Goal: Task Accomplishment & Management: Use online tool/utility

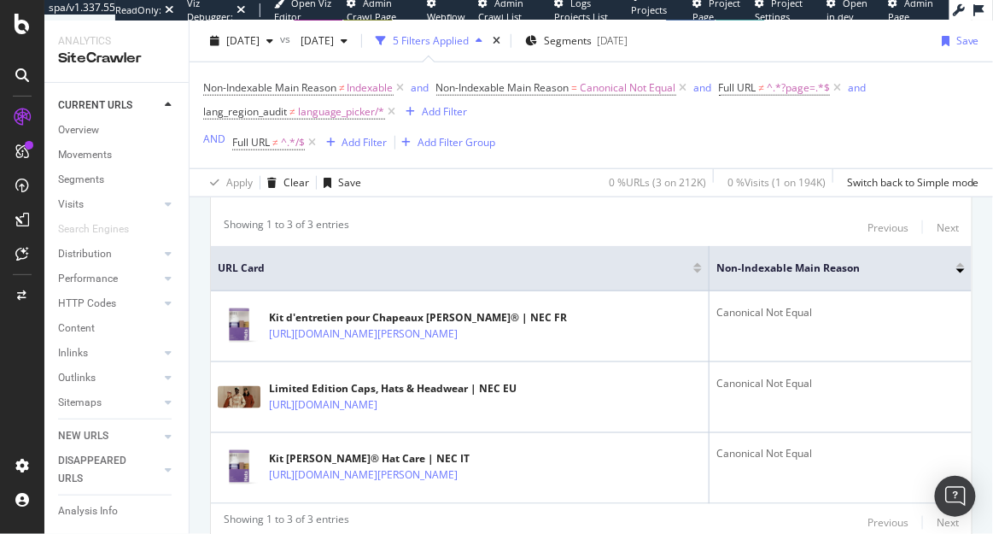
scroll to position [344, 0]
click at [260, 44] on span "[DATE]" at bounding box center [242, 40] width 33 height 15
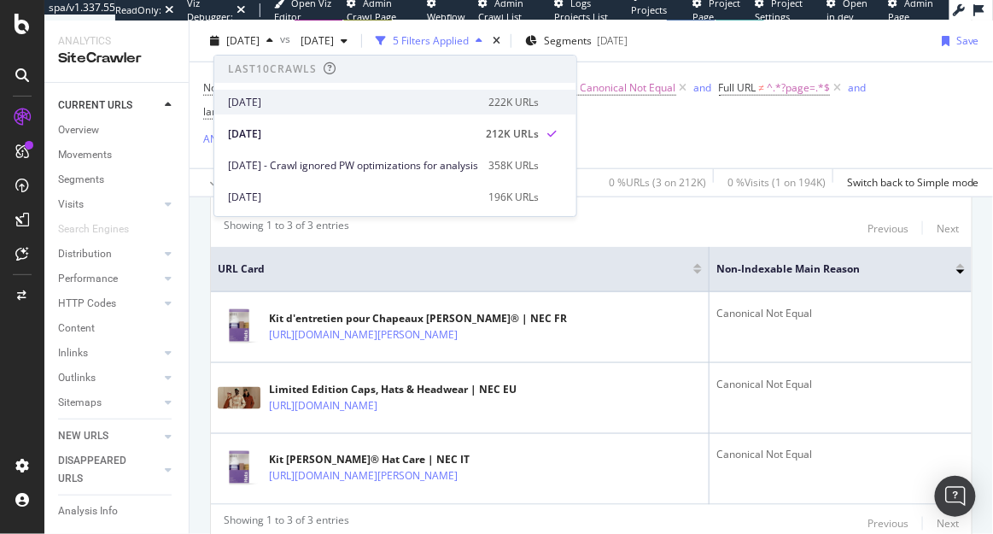
click at [312, 97] on div "[DATE]" at bounding box center [353, 102] width 250 height 15
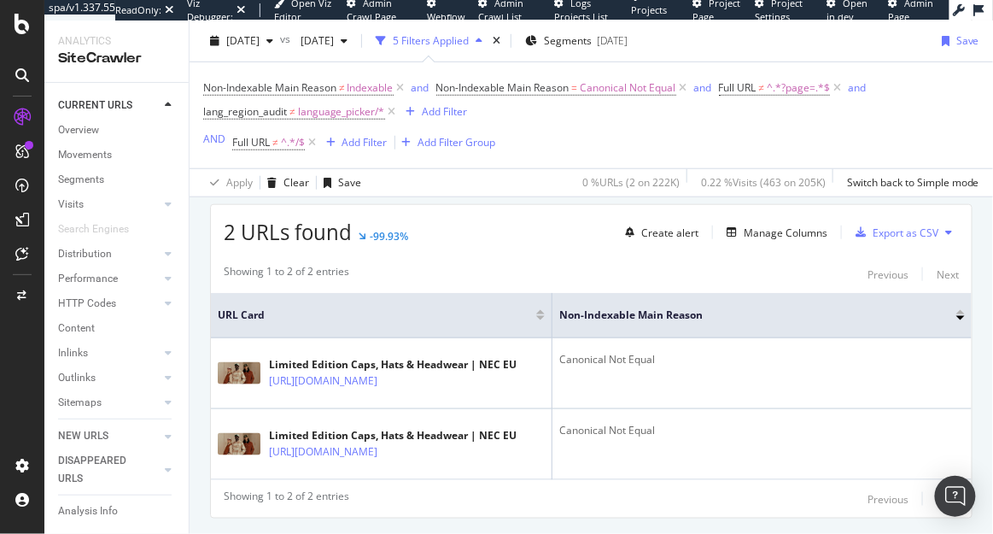
scroll to position [295, 0]
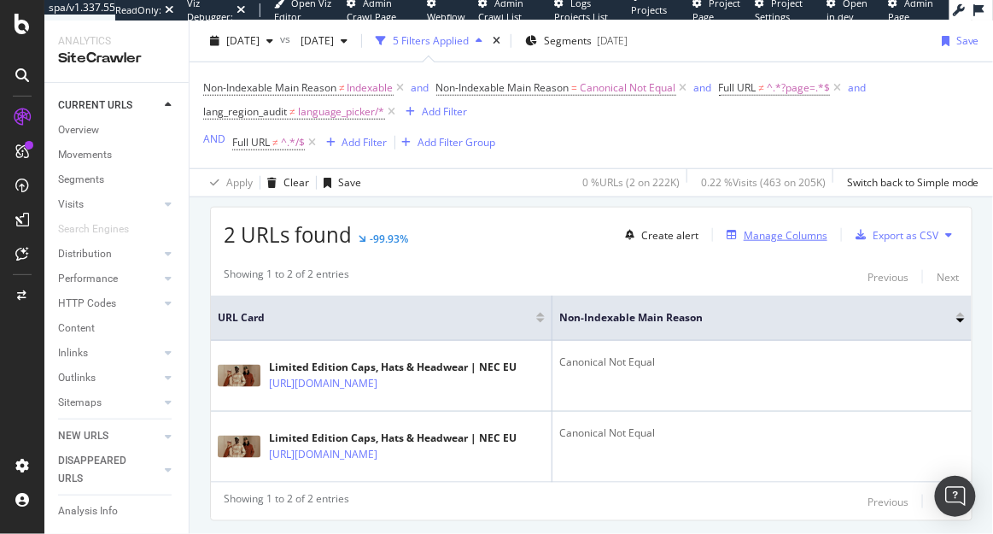
click at [775, 238] on div "Manage Columns" at bounding box center [786, 235] width 84 height 15
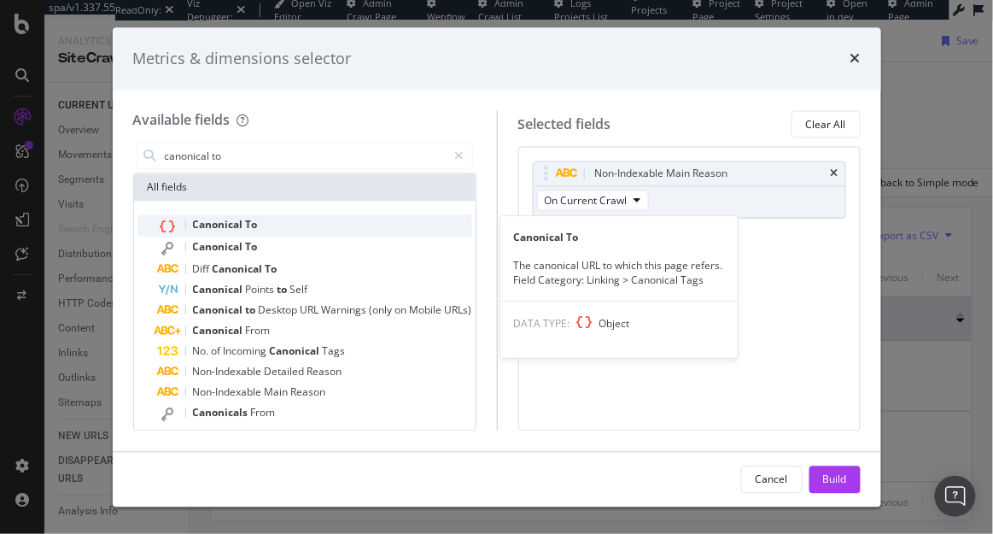
type input "canonical to"
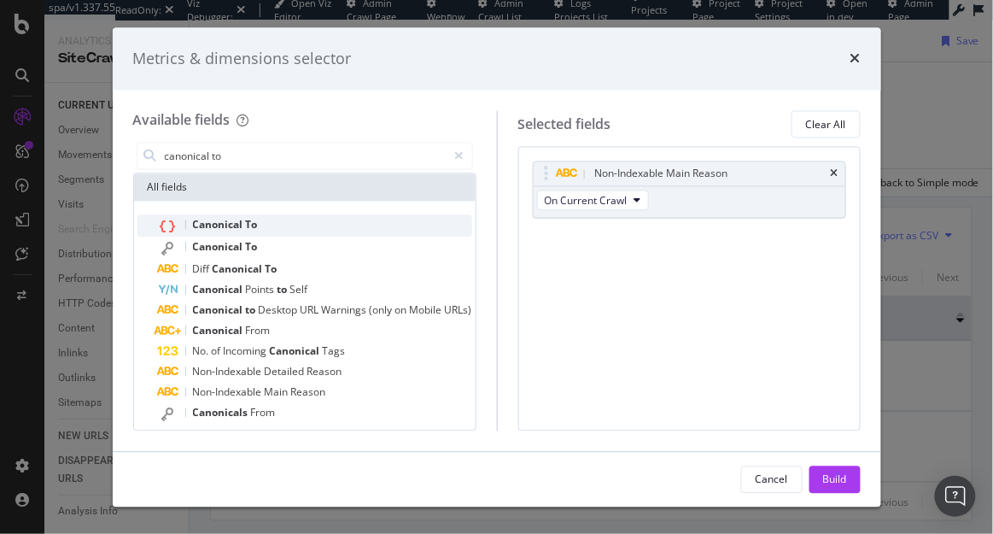
click at [369, 230] on div "Canonical To" at bounding box center [315, 226] width 314 height 22
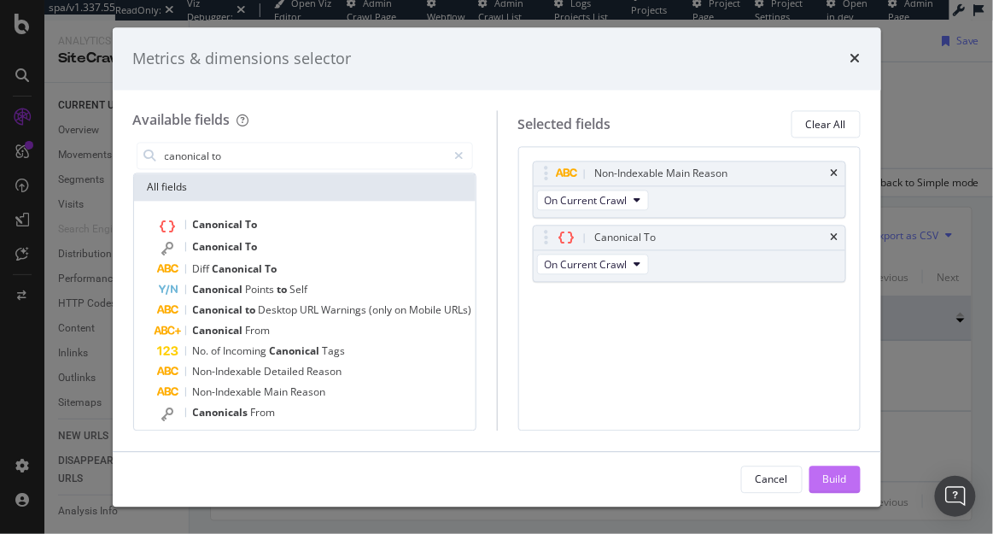
click at [820, 475] on button "Build" at bounding box center [834, 478] width 51 height 27
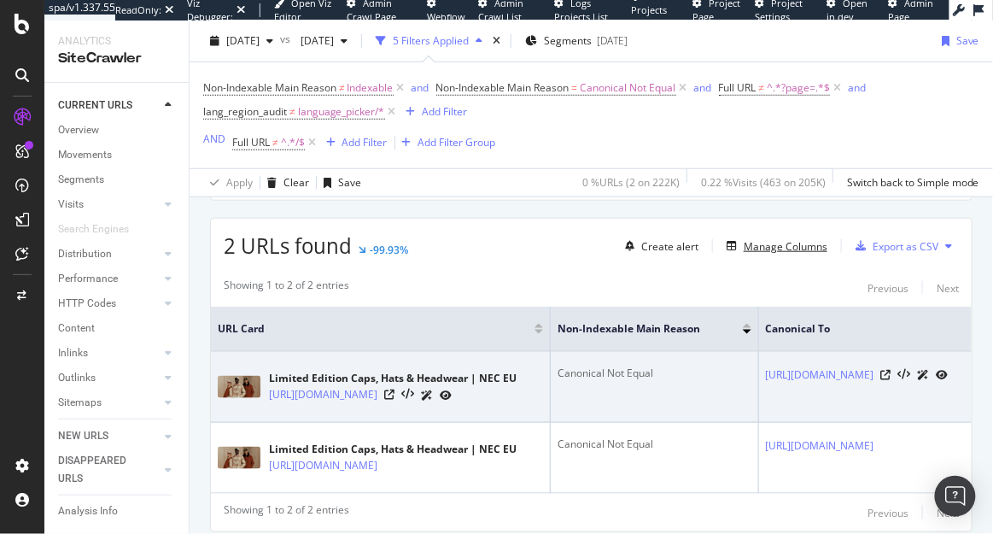
scroll to position [0, 26]
click at [394, 393] on icon at bounding box center [389, 394] width 10 height 10
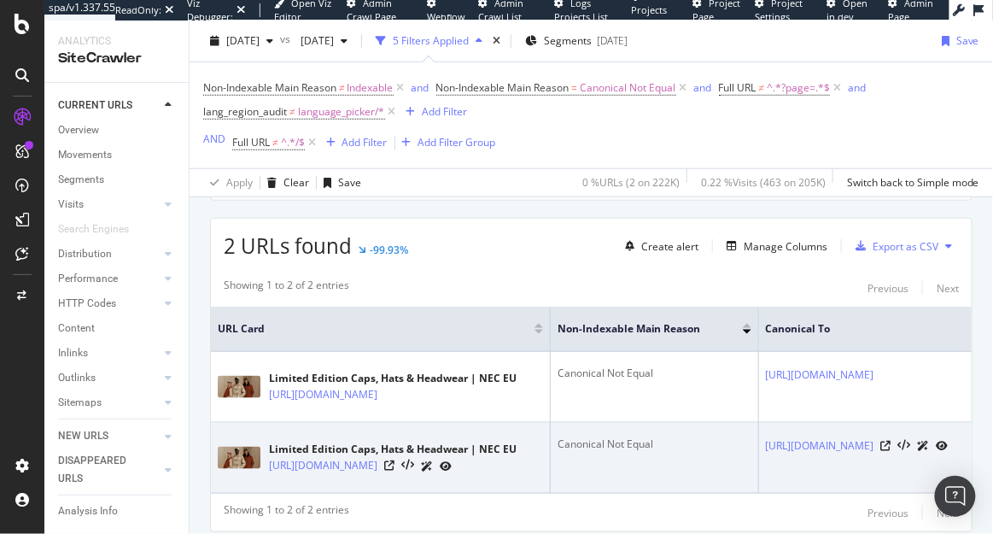
scroll to position [0, 0]
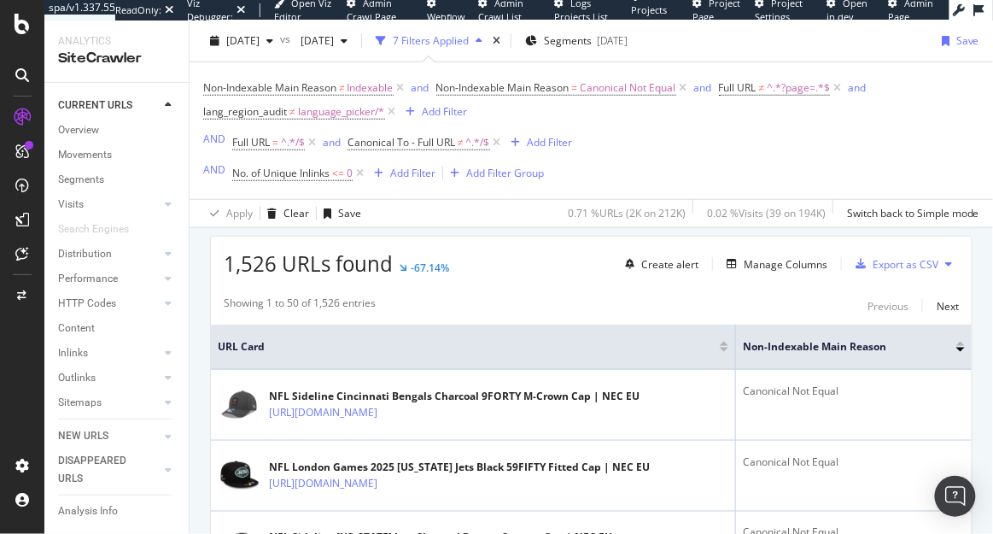
scroll to position [333, 0]
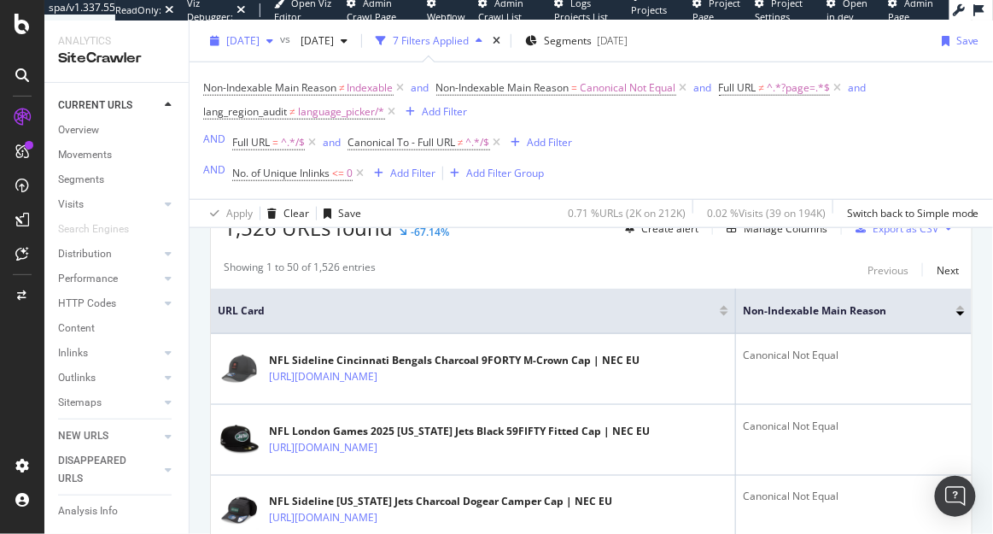
click at [280, 38] on div "button" at bounding box center [270, 41] width 20 height 10
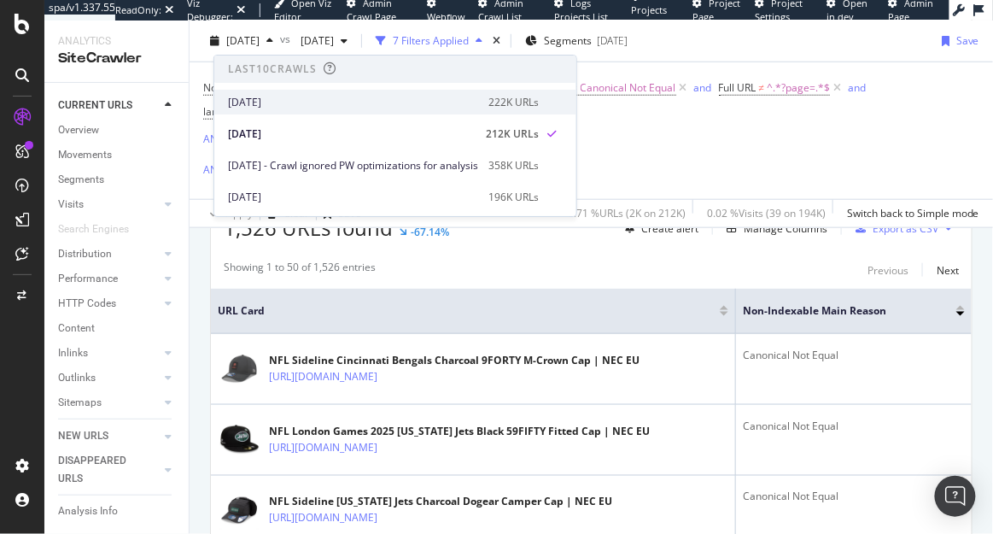
click at [290, 97] on div "[DATE]" at bounding box center [353, 102] width 250 height 15
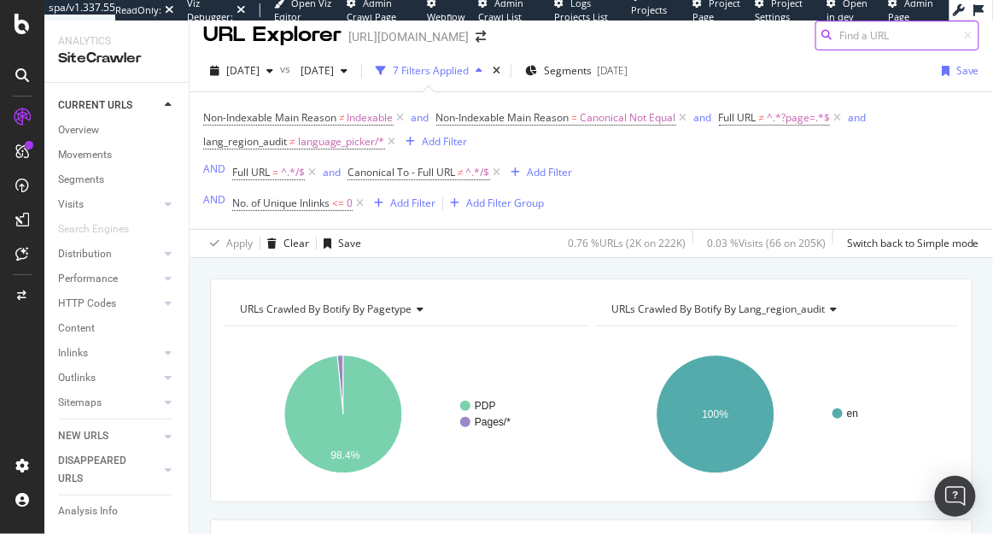
scroll to position [12, 0]
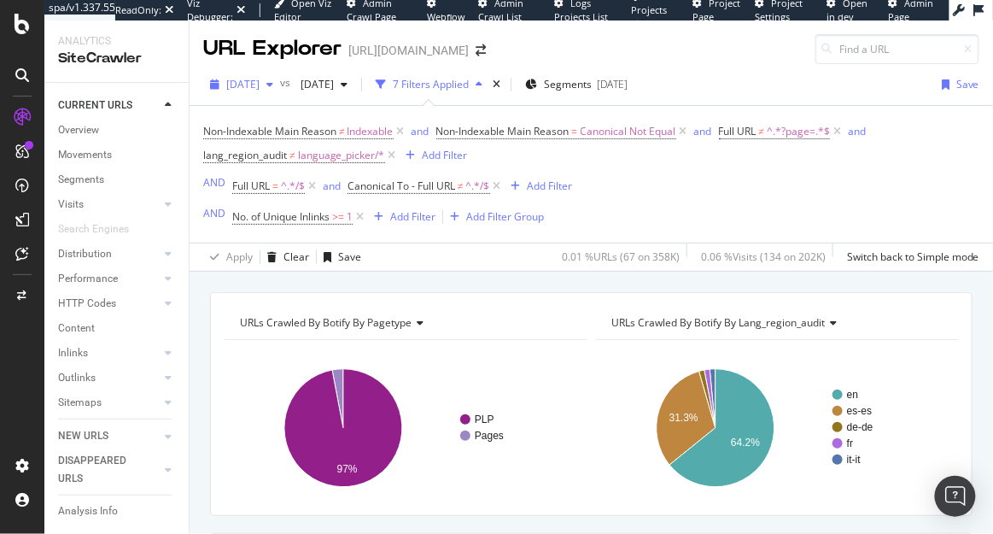
click at [260, 83] on span "[DATE]" at bounding box center [242, 84] width 33 height 15
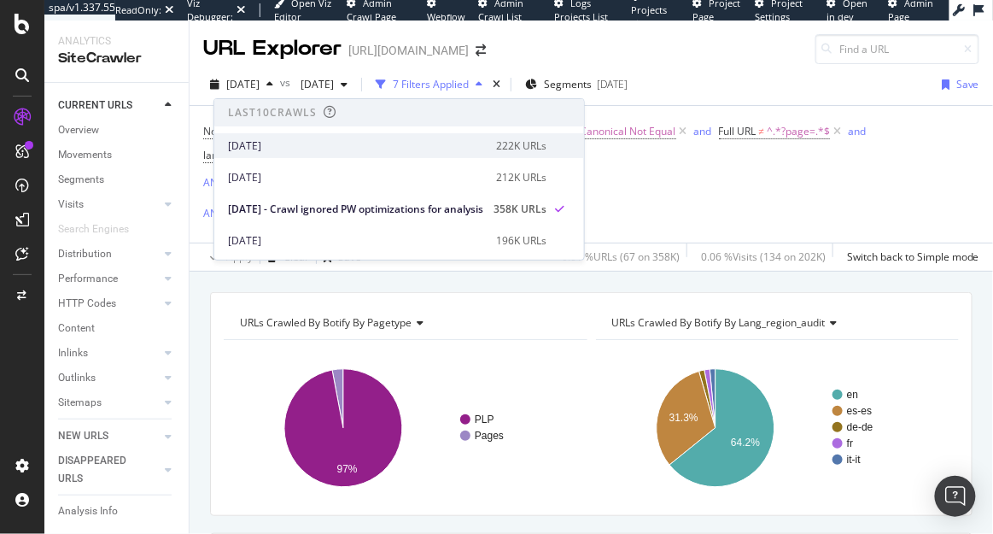
click at [281, 141] on div "[DATE]" at bounding box center [357, 145] width 258 height 15
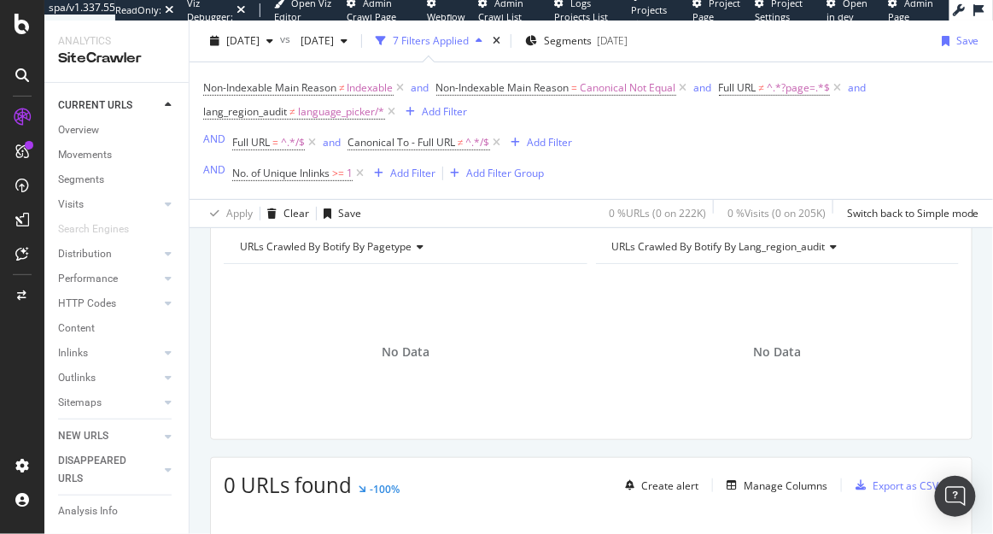
scroll to position [41, 0]
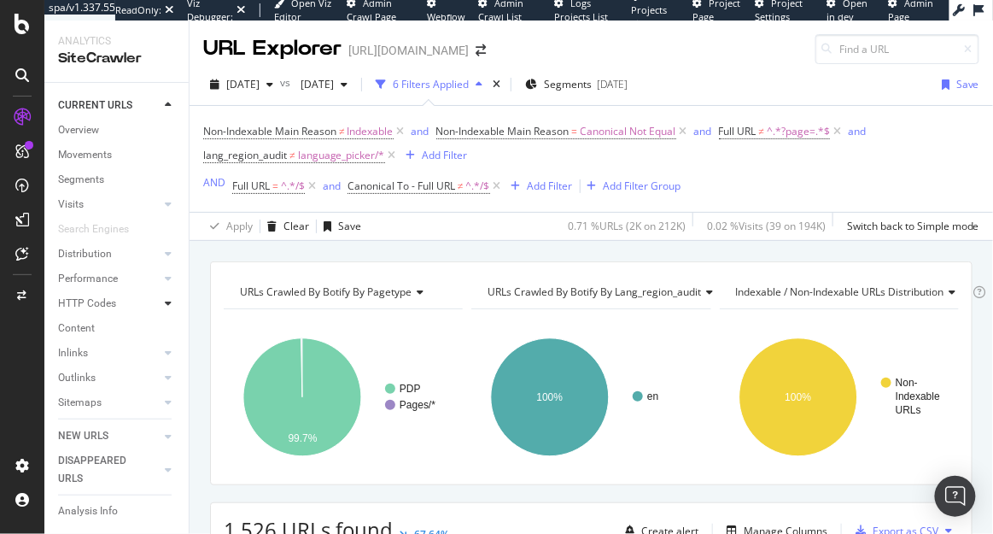
click at [172, 302] on div at bounding box center [168, 303] width 17 height 17
click at [96, 376] on div "Insights" at bounding box center [84, 378] width 37 height 18
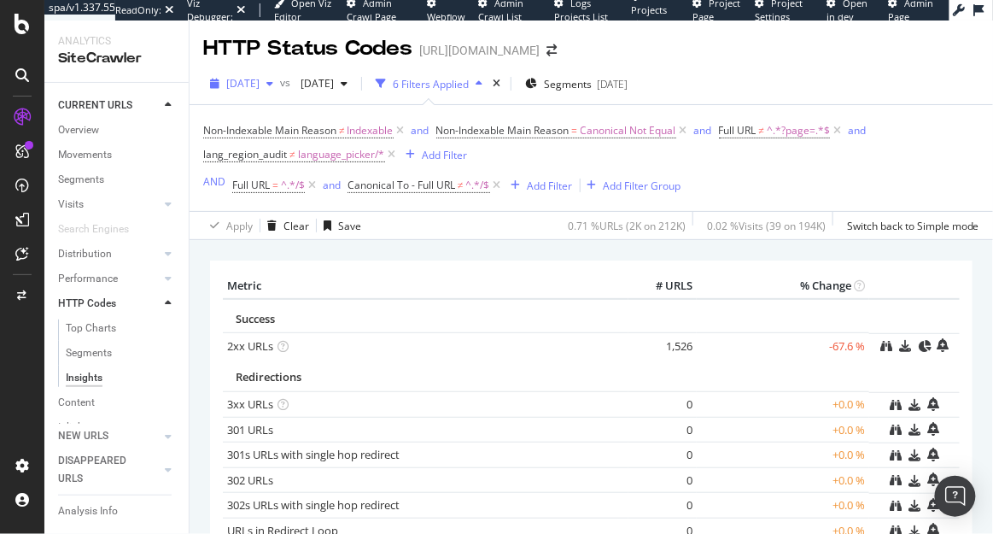
click at [260, 78] on span "[DATE]" at bounding box center [242, 83] width 33 height 15
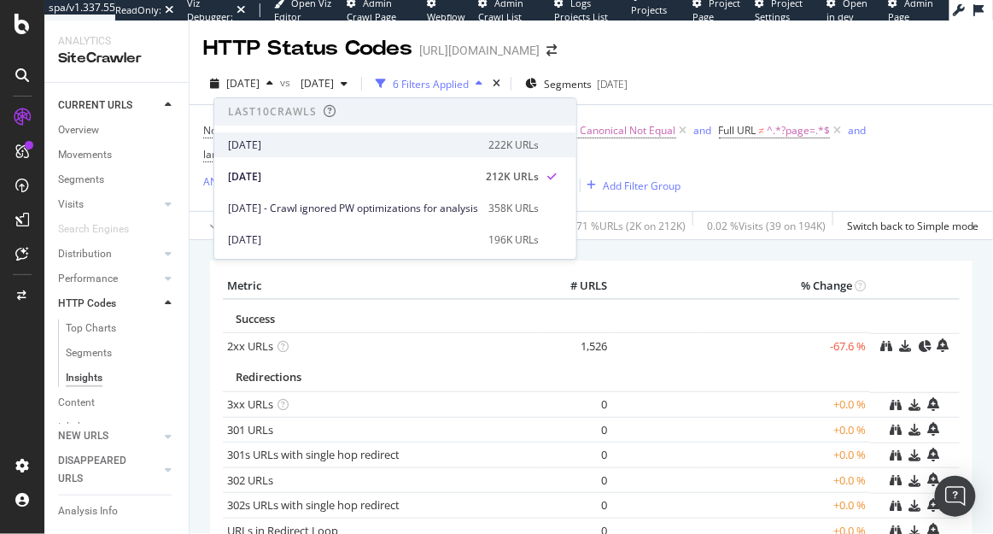
click at [306, 146] on div "[DATE]" at bounding box center [353, 144] width 250 height 15
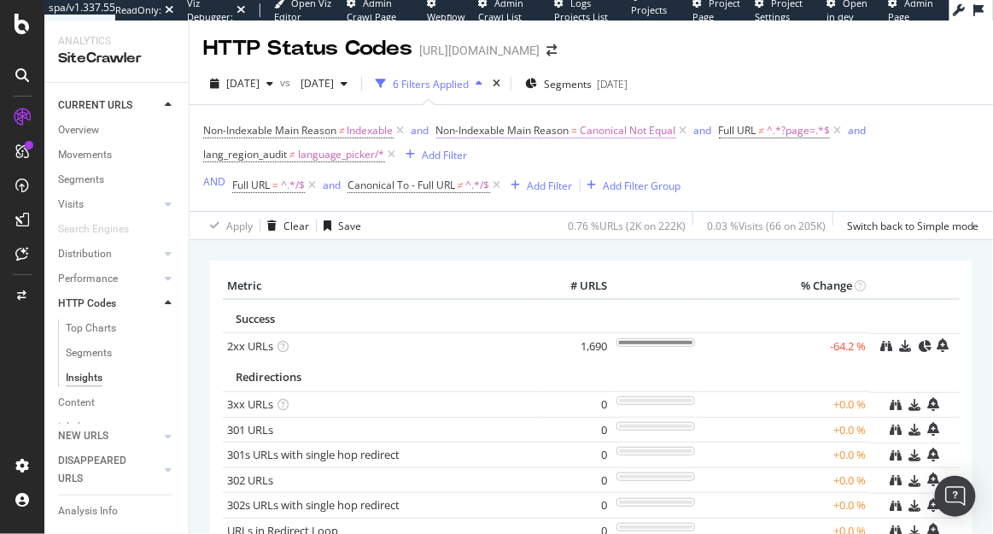
scroll to position [8, 0]
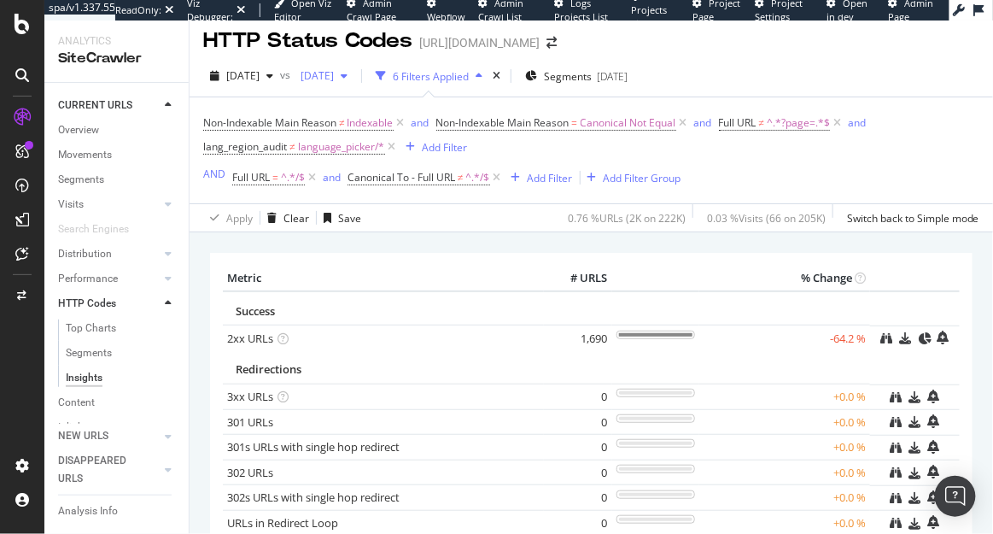
click at [334, 70] on span "[DATE]" at bounding box center [314, 75] width 40 height 15
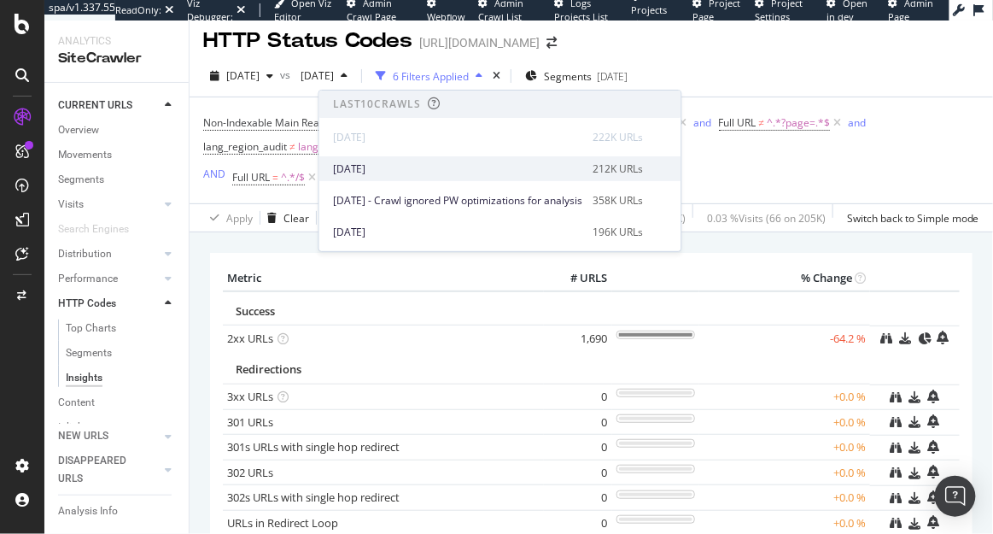
click at [405, 156] on div "[DATE] 212K URLs" at bounding box center [500, 168] width 362 height 25
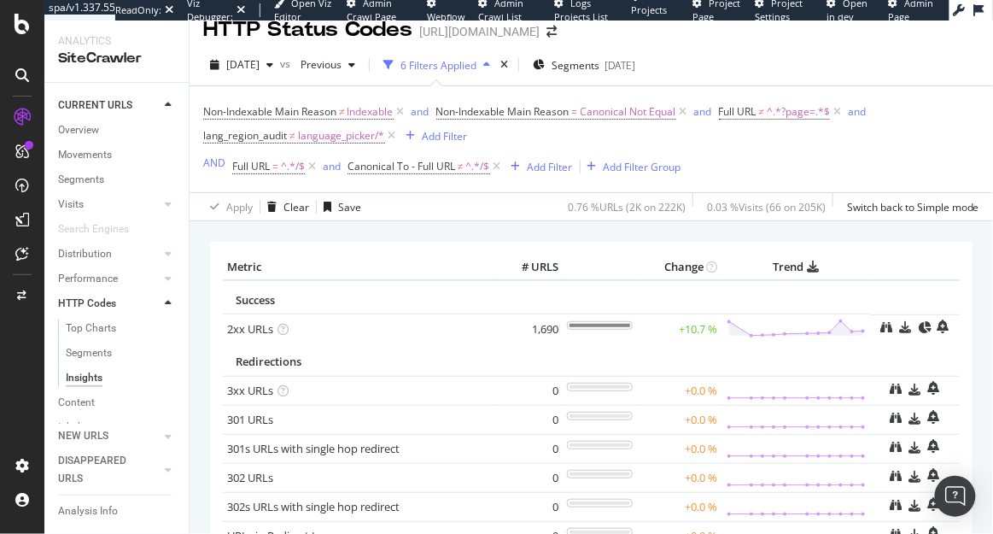
scroll to position [22, 0]
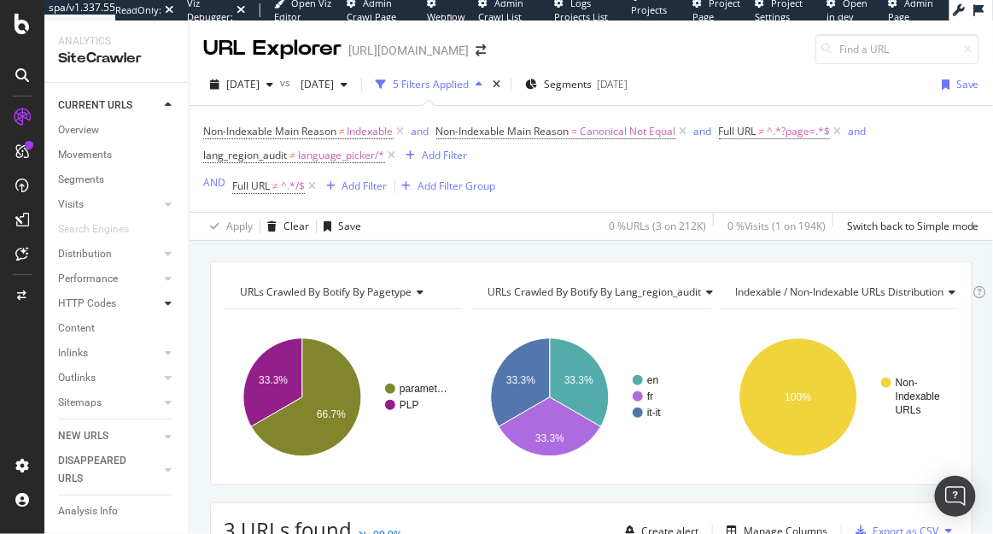
click at [166, 300] on icon at bounding box center [168, 303] width 7 height 10
click at [85, 378] on div "Insights" at bounding box center [84, 378] width 37 height 18
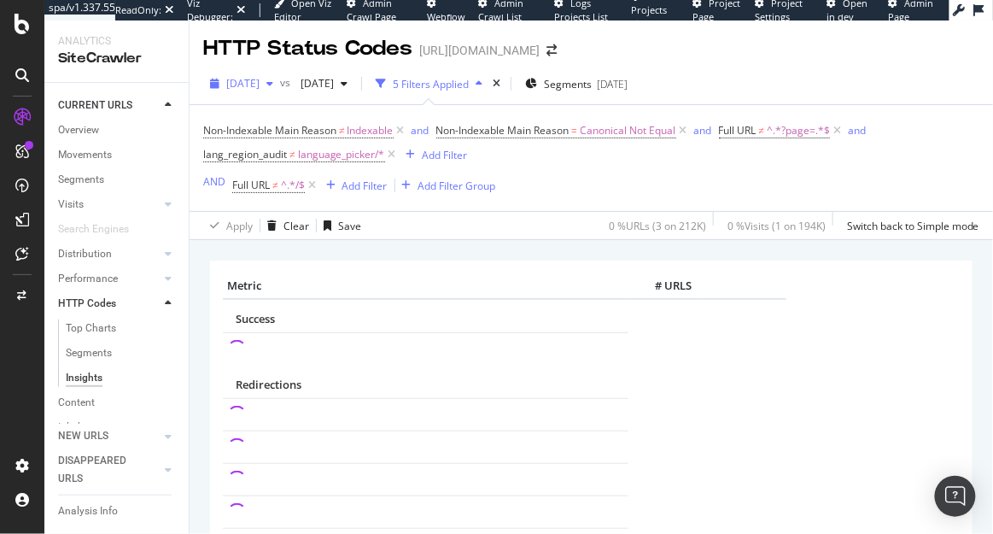
click at [260, 82] on span "2025 Sep. 19th" at bounding box center [242, 83] width 33 height 15
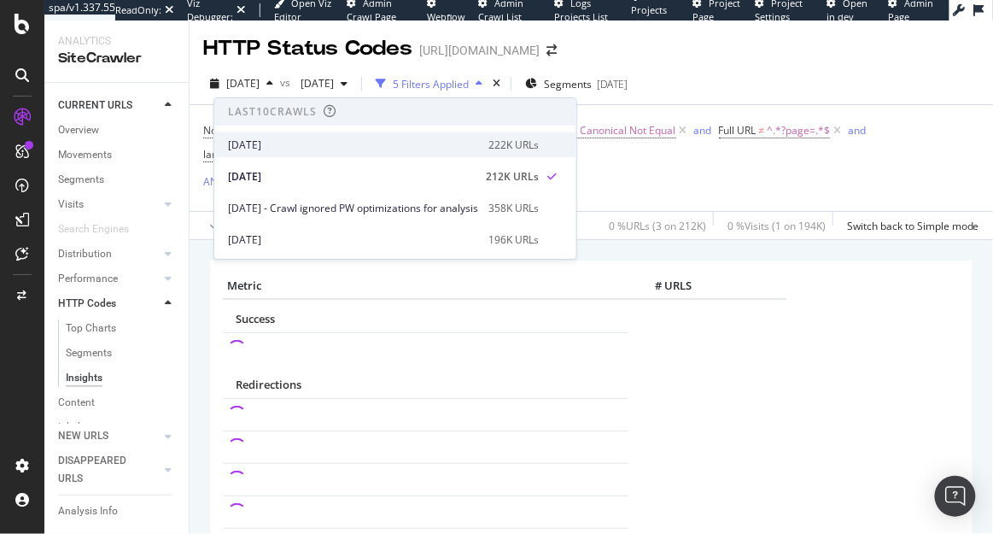
click at [289, 137] on div "2025 Sep. 26th" at bounding box center [353, 144] width 250 height 15
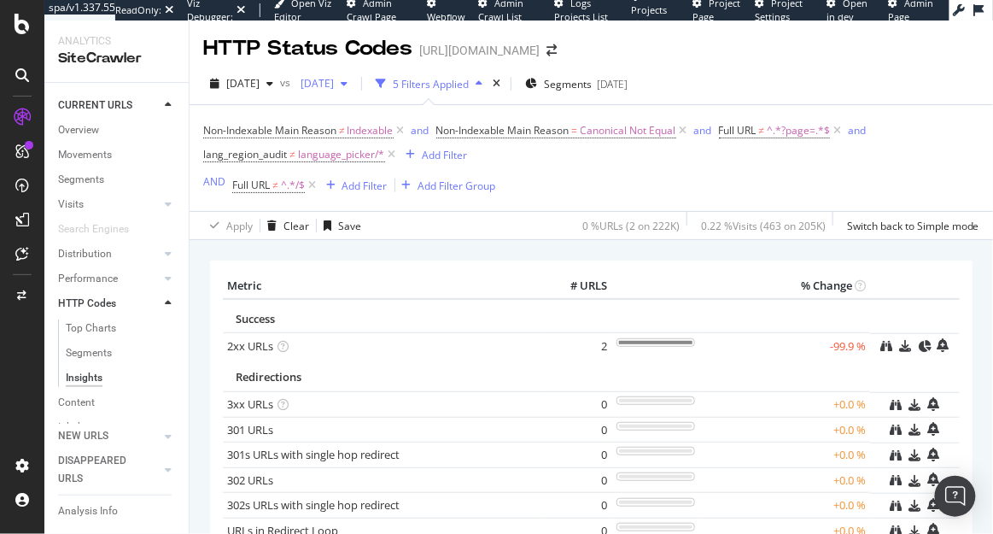
click at [334, 84] on span "2025 Jul. 4th" at bounding box center [314, 83] width 40 height 15
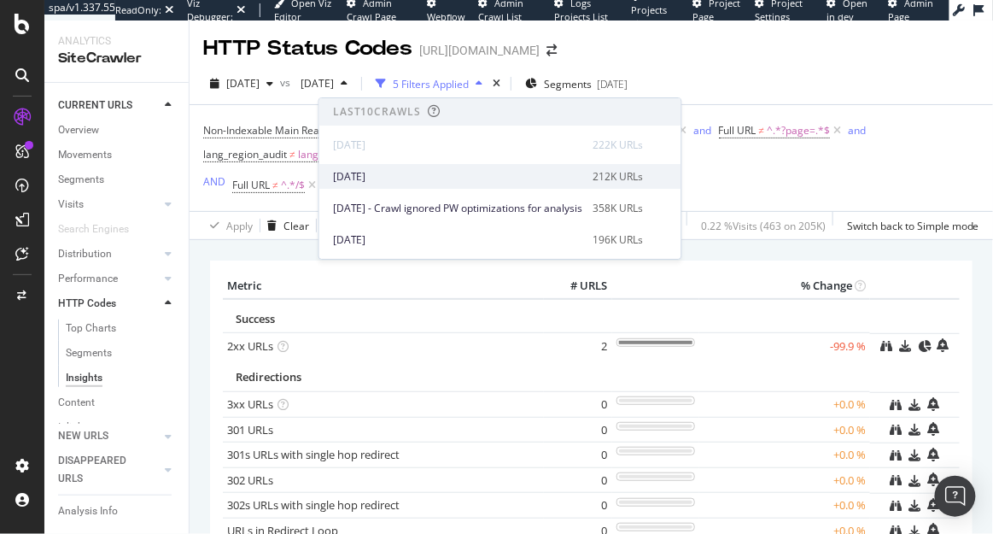
click at [400, 166] on div "2025 Sep. 19th 212K URLs" at bounding box center [500, 176] width 362 height 25
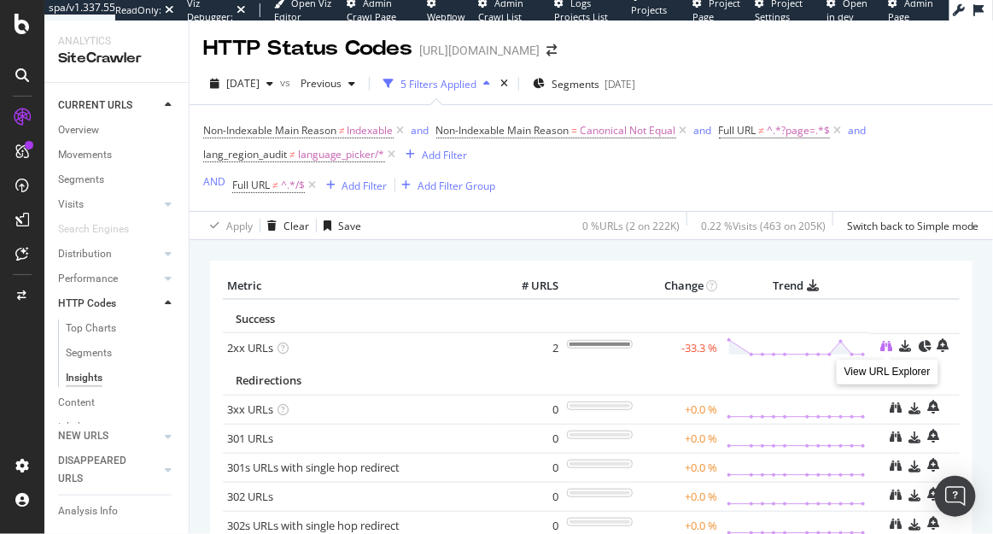
click at [881, 347] on icon at bounding box center [887, 346] width 12 height 12
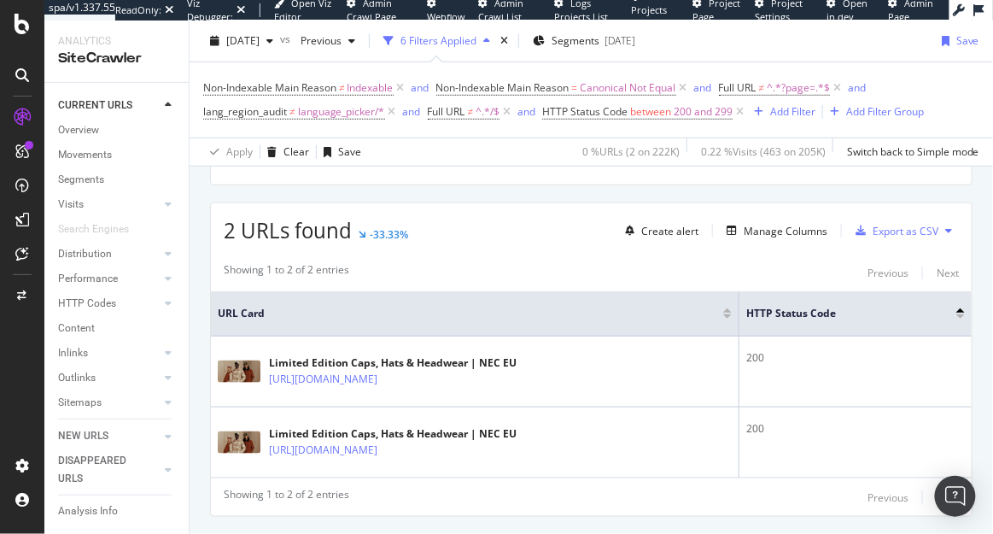
scroll to position [311, 0]
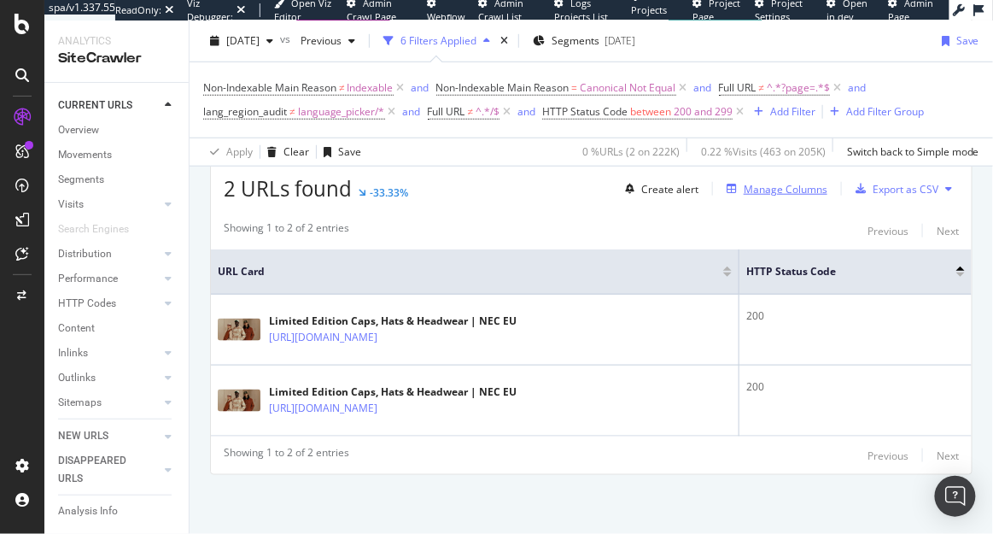
click at [739, 189] on div "button" at bounding box center [732, 189] width 24 height 10
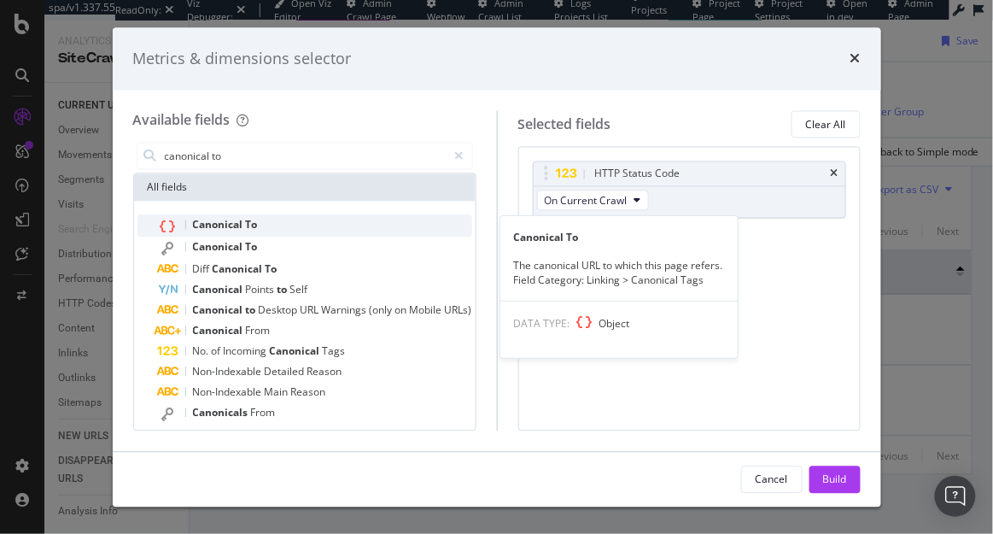
type input "canonical to"
click at [229, 225] on span "Canonical" at bounding box center [219, 225] width 53 height 15
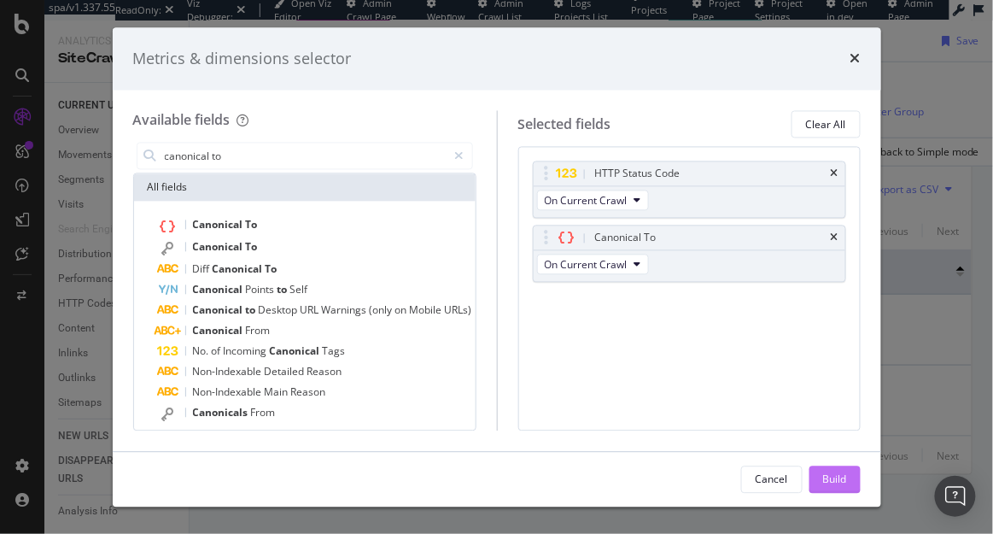
click at [820, 487] on button "Build" at bounding box center [834, 478] width 51 height 27
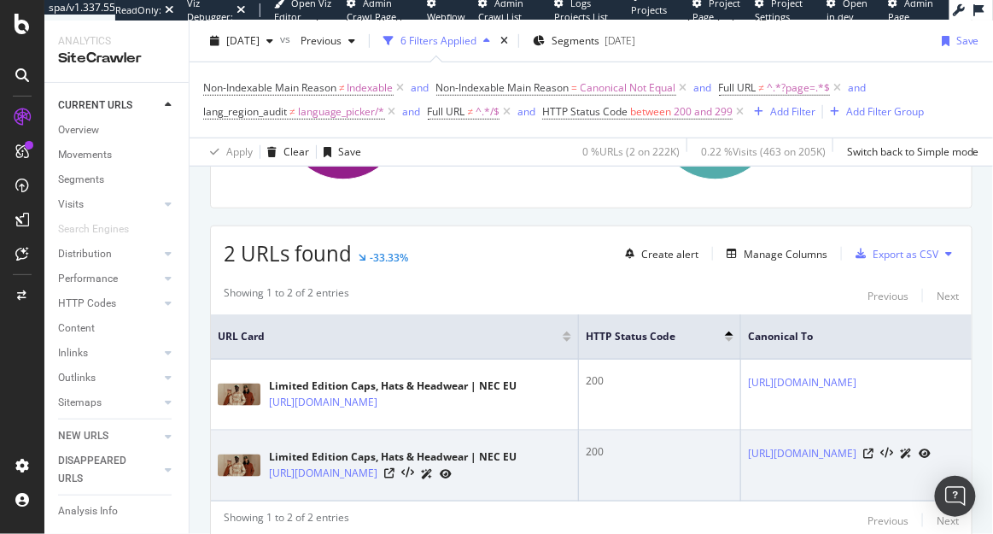
scroll to position [237, 0]
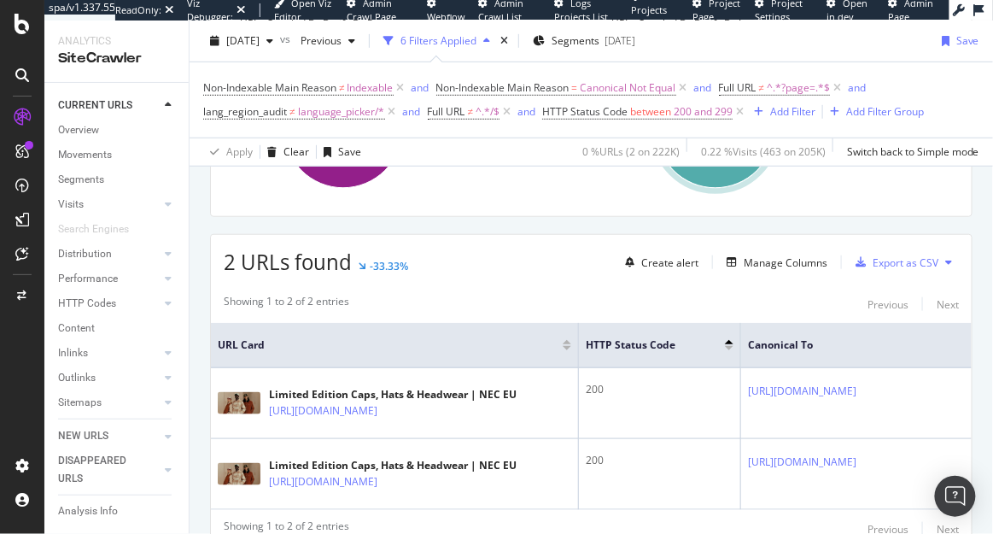
drag, startPoint x: 881, startPoint y: 458, endPoint x: 639, endPoint y: 0, distance: 518.6
click at [0, 0] on div "spa/v1.337.55 ReadOnly: Viz Debugger: Open Viz Editor Admin Crawl Page Webflow …" at bounding box center [496, 267] width 993 height 534
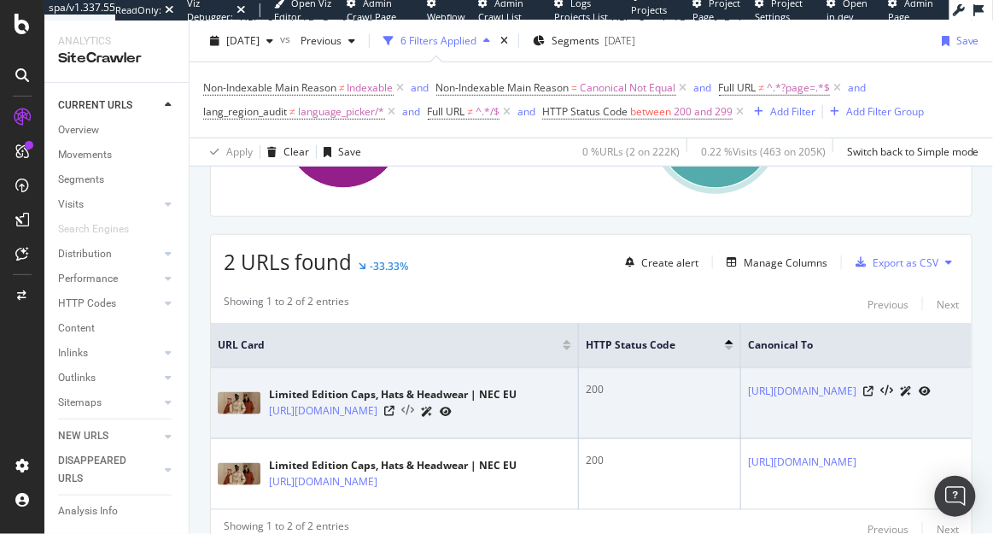
click at [414, 409] on icon at bounding box center [407, 411] width 13 height 12
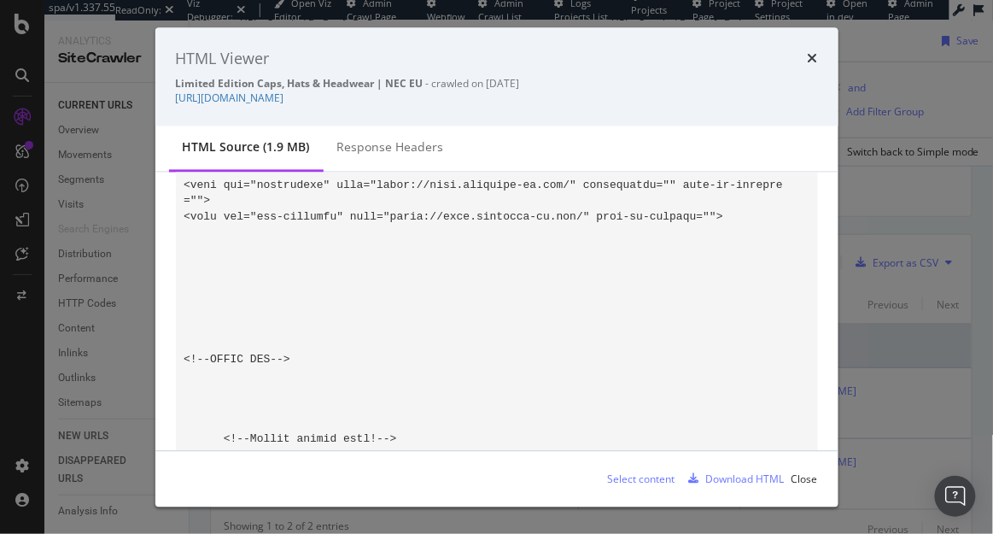
scroll to position [77, 0]
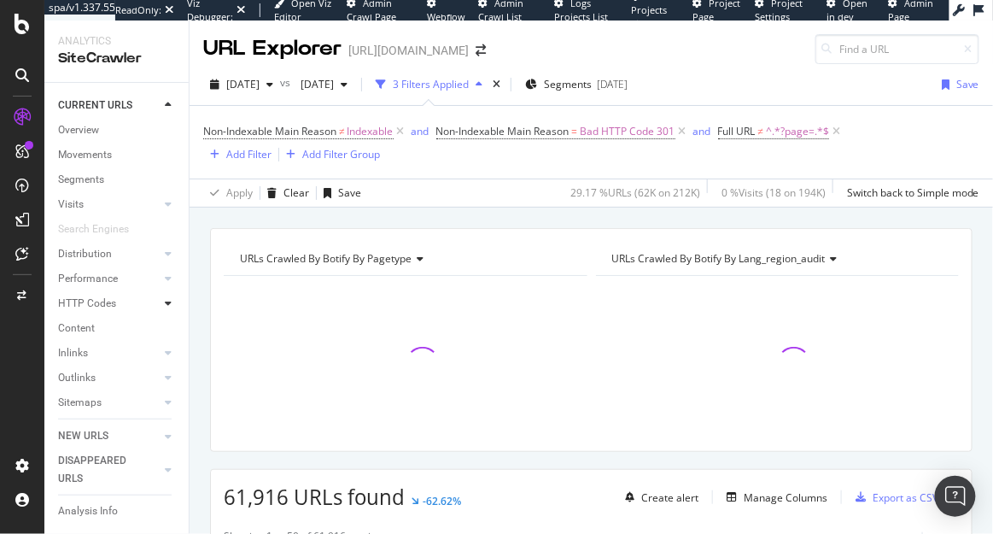
click at [173, 298] on div at bounding box center [168, 303] width 17 height 17
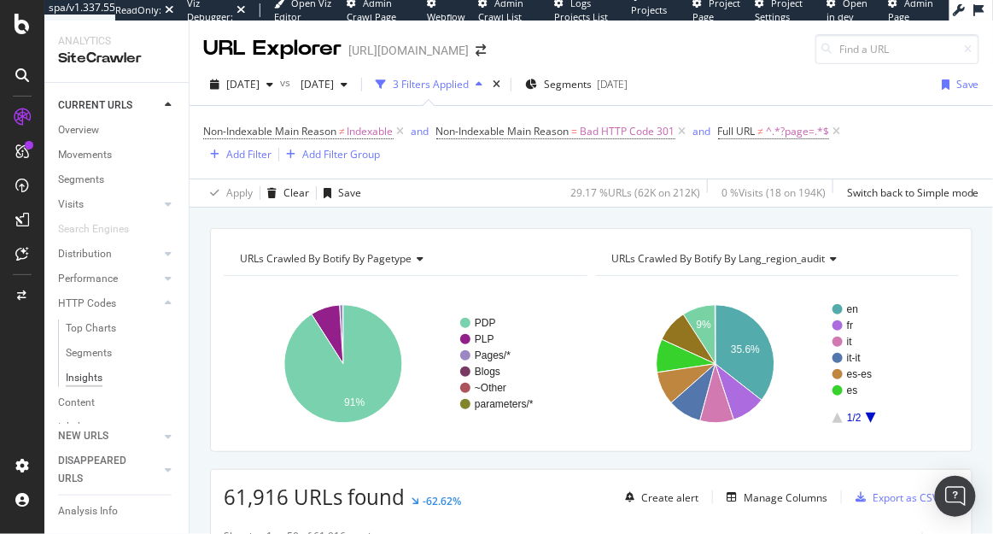
click at [90, 374] on div "Insights" at bounding box center [84, 378] width 37 height 18
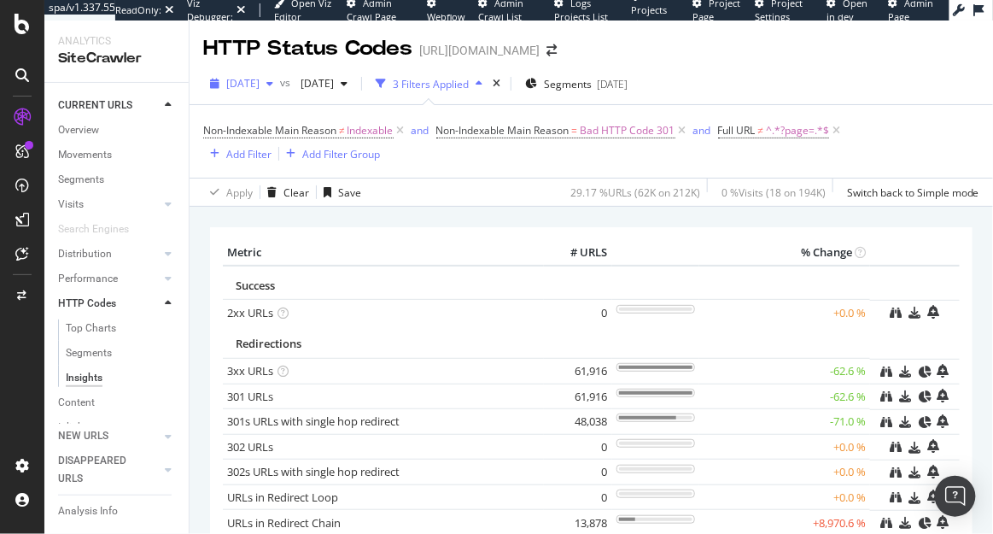
click at [280, 85] on div "button" at bounding box center [270, 84] width 20 height 10
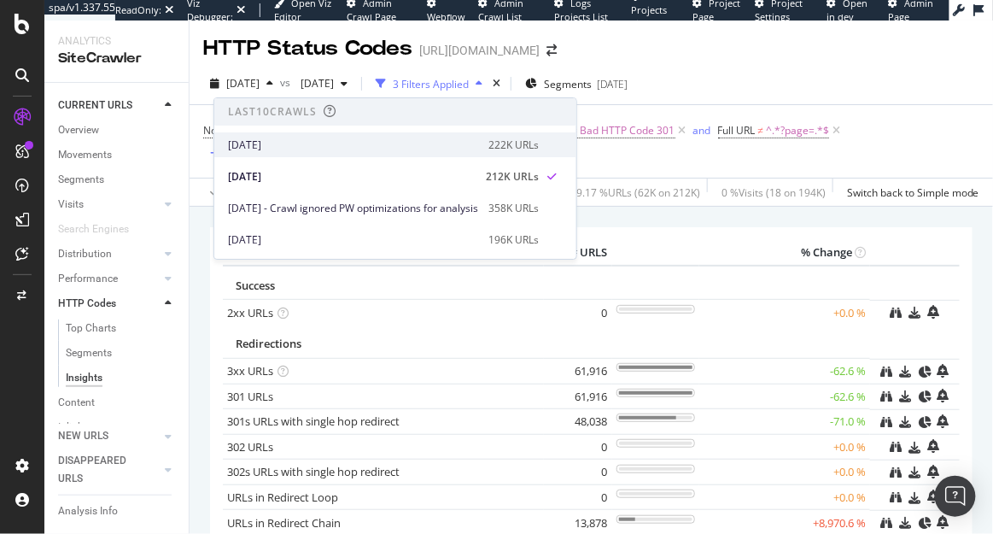
click at [297, 146] on div "2025 Sep. 26th" at bounding box center [353, 144] width 250 height 15
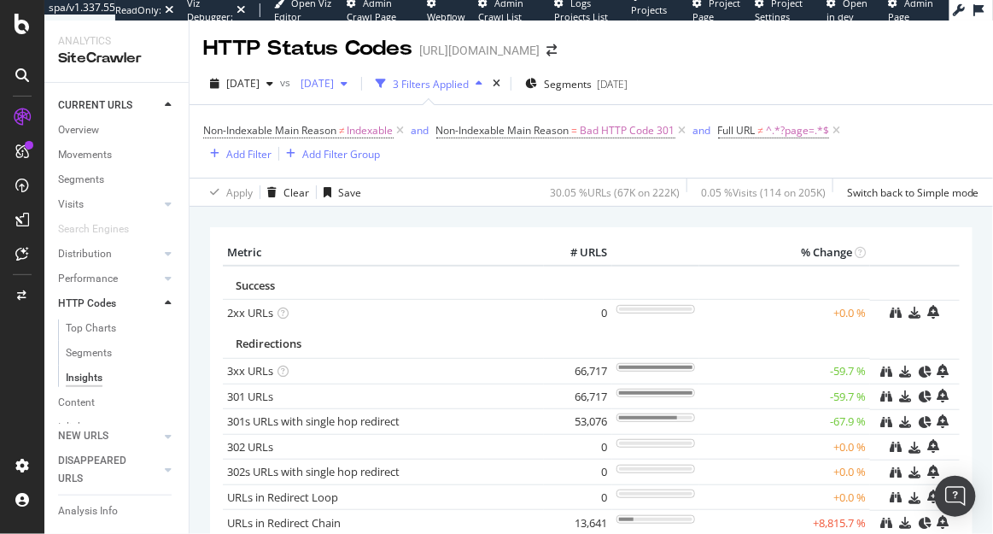
click at [334, 86] on span "2025 Jul. 4th" at bounding box center [314, 83] width 40 height 15
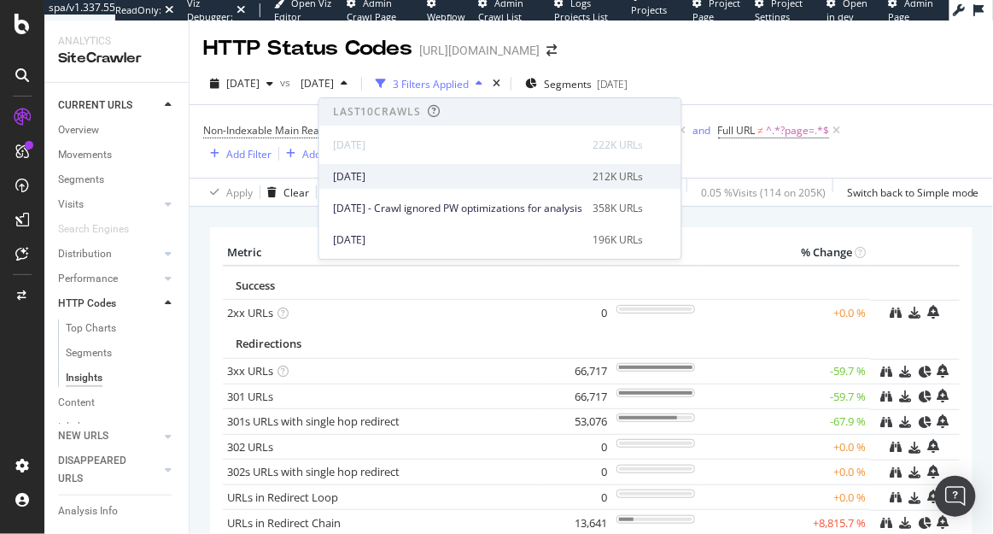
click at [376, 166] on div "2025 Sep. 19th 212K URLs" at bounding box center [500, 176] width 362 height 25
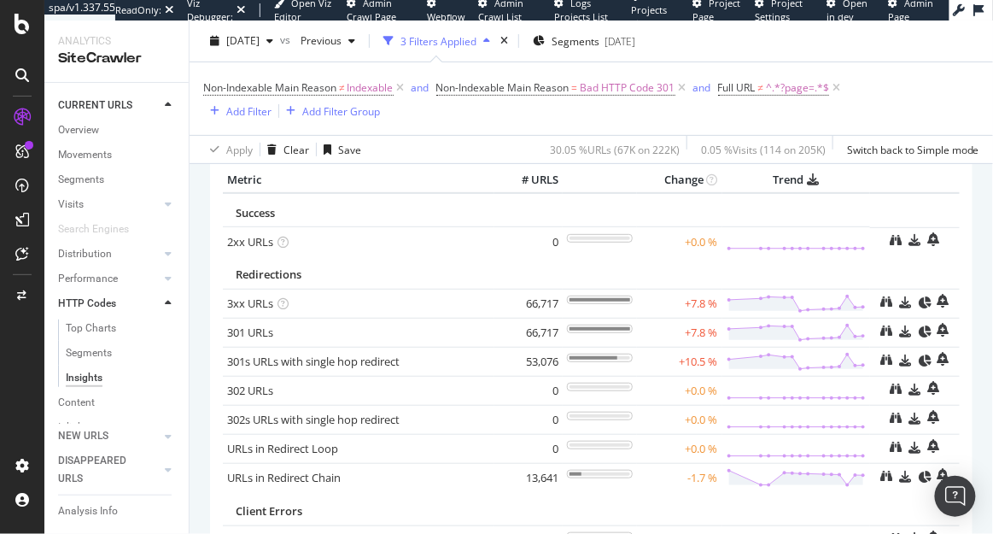
scroll to position [70, 0]
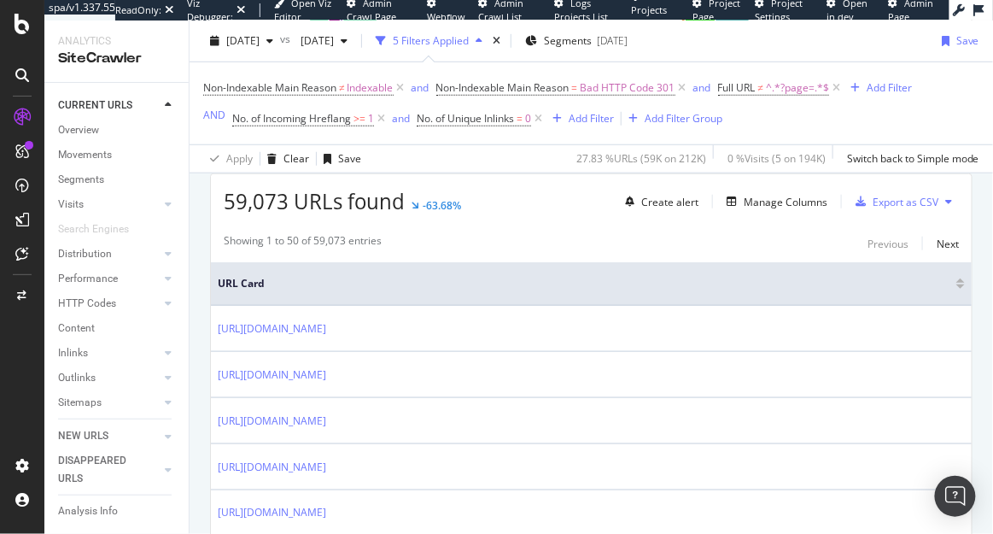
scroll to position [287, 0]
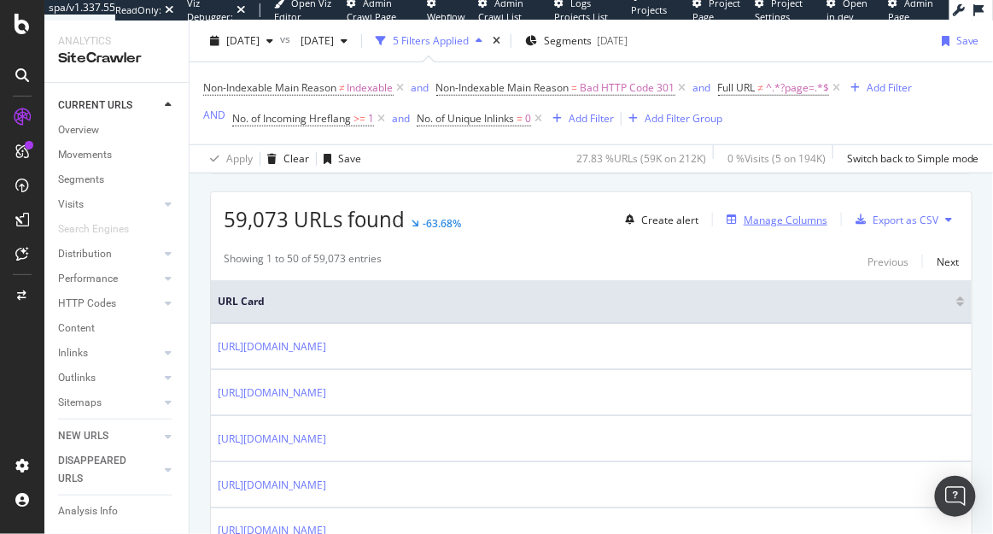
click at [783, 219] on div "Manage Columns" at bounding box center [786, 220] width 84 height 15
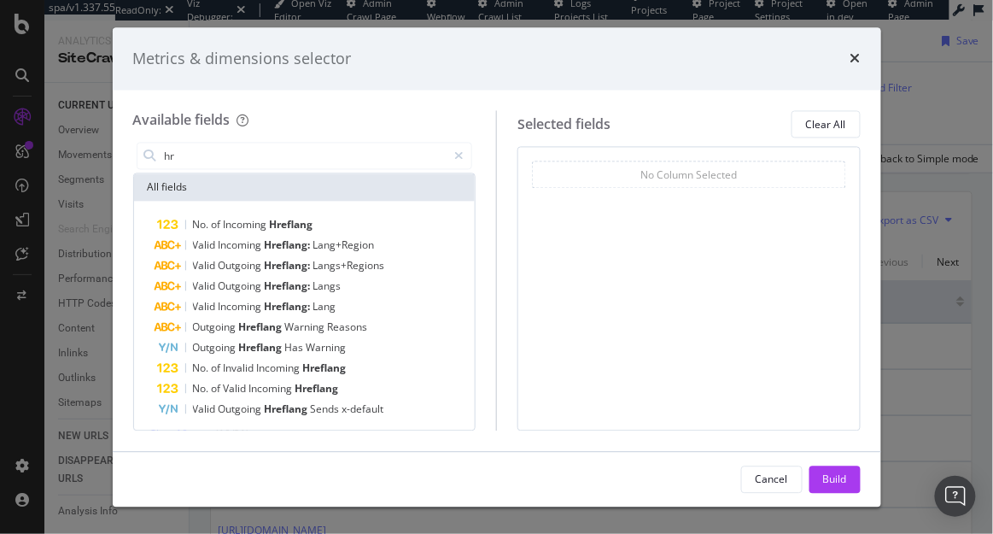
type input "h"
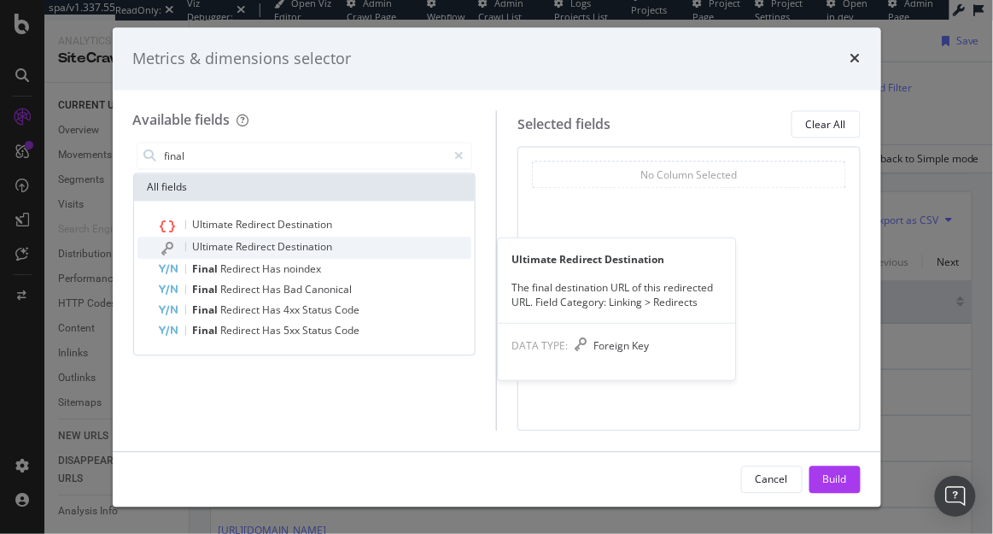
type input "final"
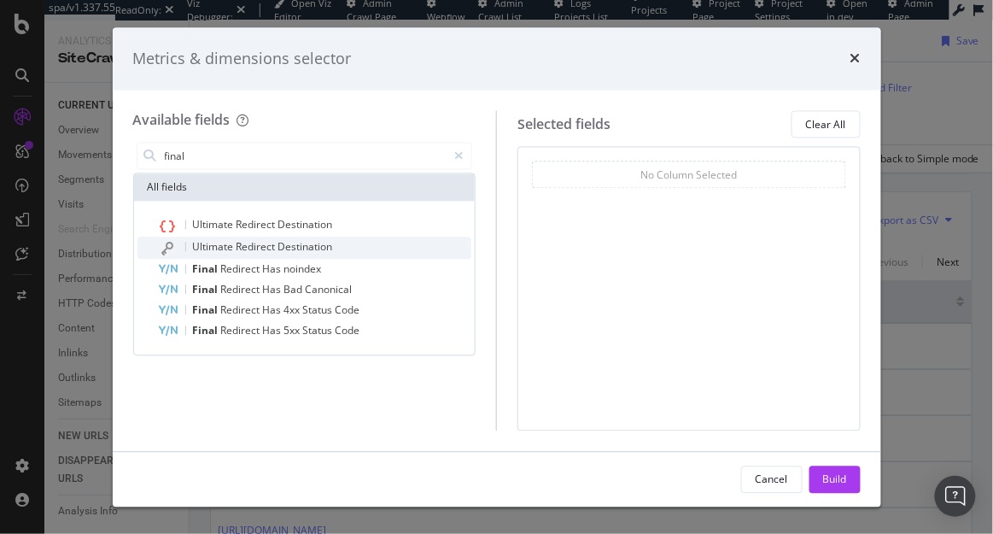
click at [265, 248] on span "Redirect" at bounding box center [257, 247] width 42 height 15
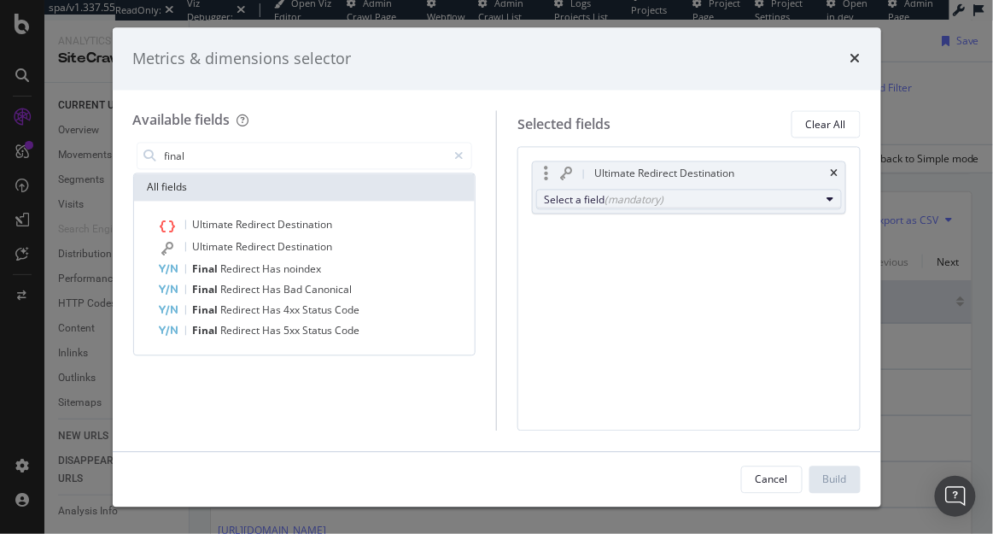
click at [644, 195] on div "(mandatory)" at bounding box center [633, 199] width 59 height 15
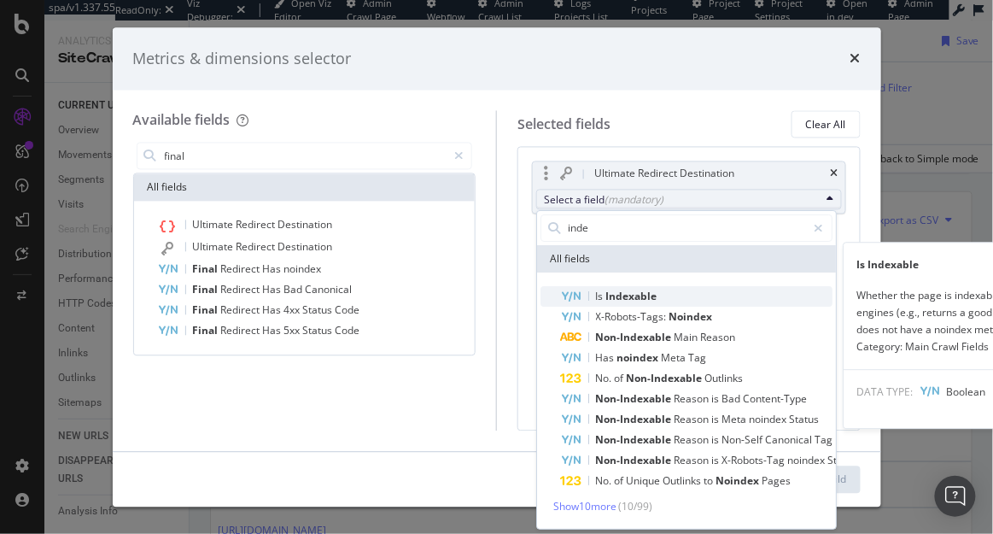
type input "inde"
click at [650, 293] on span "Indexable" at bounding box center [631, 296] width 51 height 15
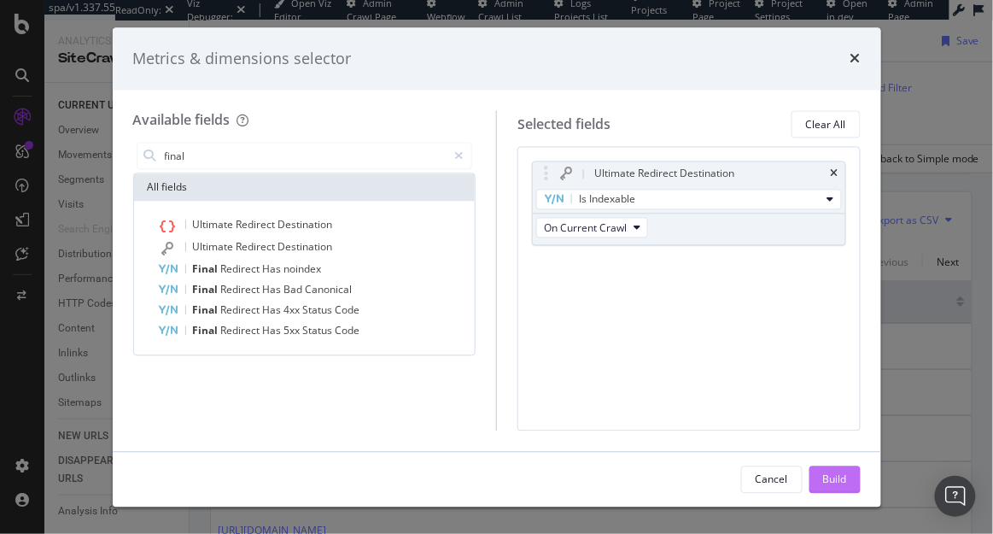
click at [844, 472] on div "Build" at bounding box center [835, 478] width 24 height 15
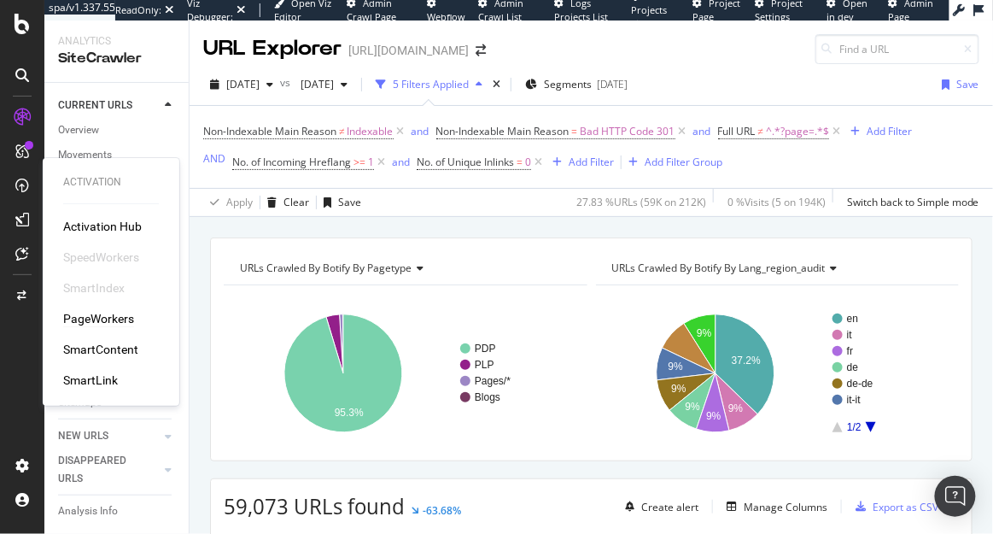
click at [113, 316] on div "PageWorkers" at bounding box center [98, 318] width 71 height 17
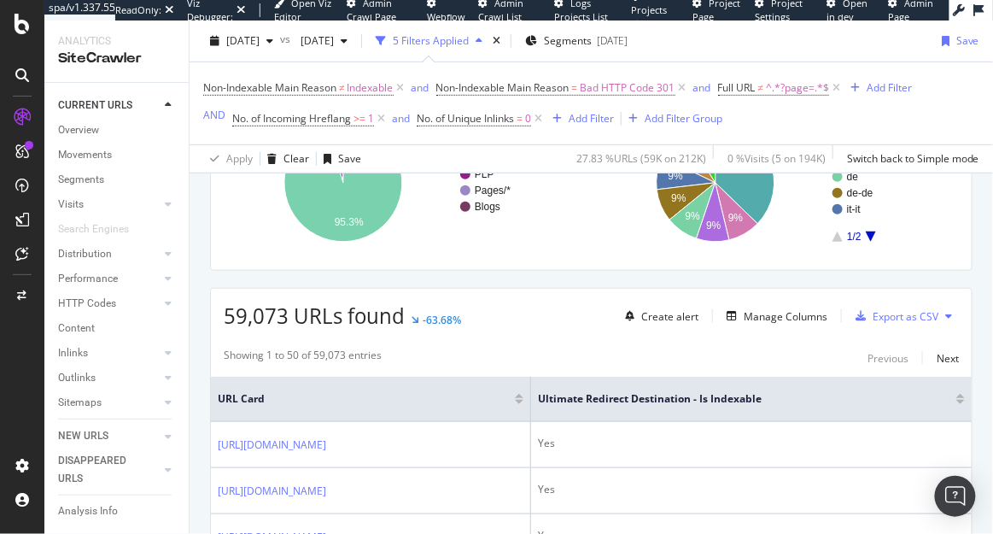
scroll to position [155, 0]
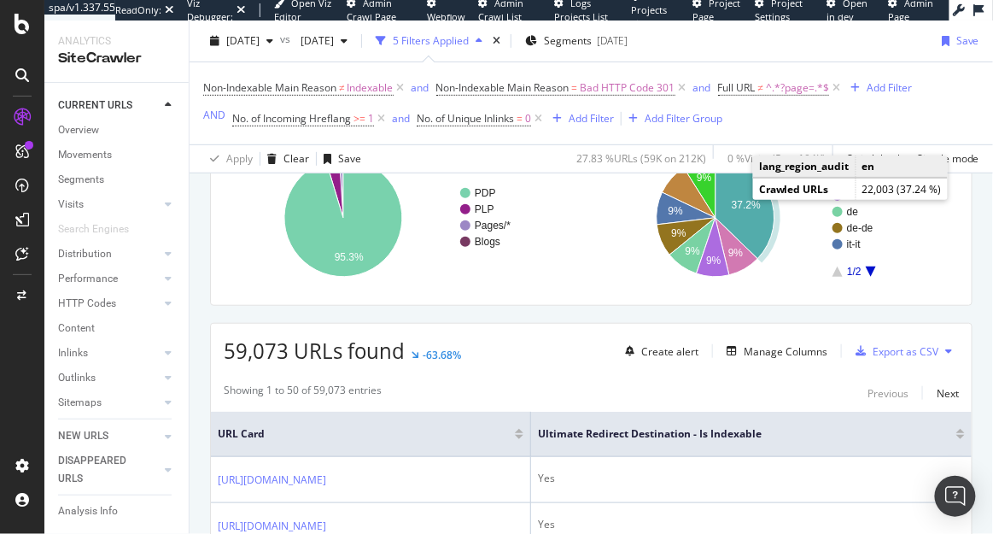
click at [744, 213] on icon "A chart." at bounding box center [744, 209] width 59 height 100
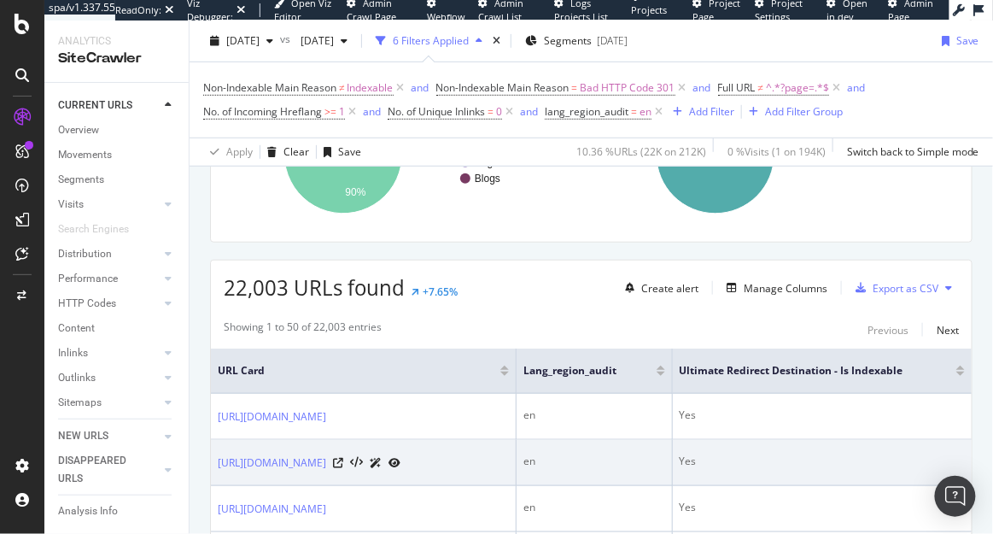
scroll to position [207, 0]
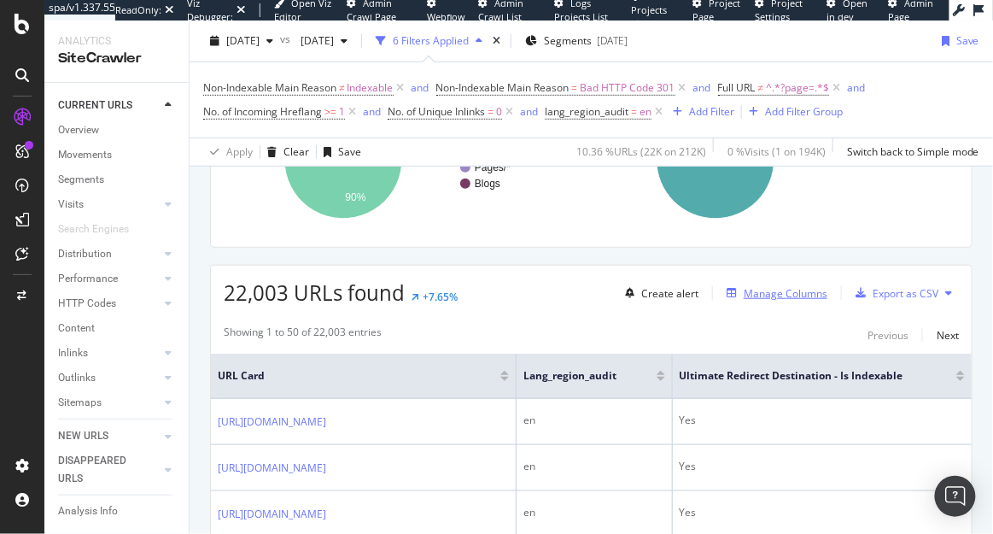
click at [798, 293] on div "Manage Columns" at bounding box center [786, 293] width 84 height 15
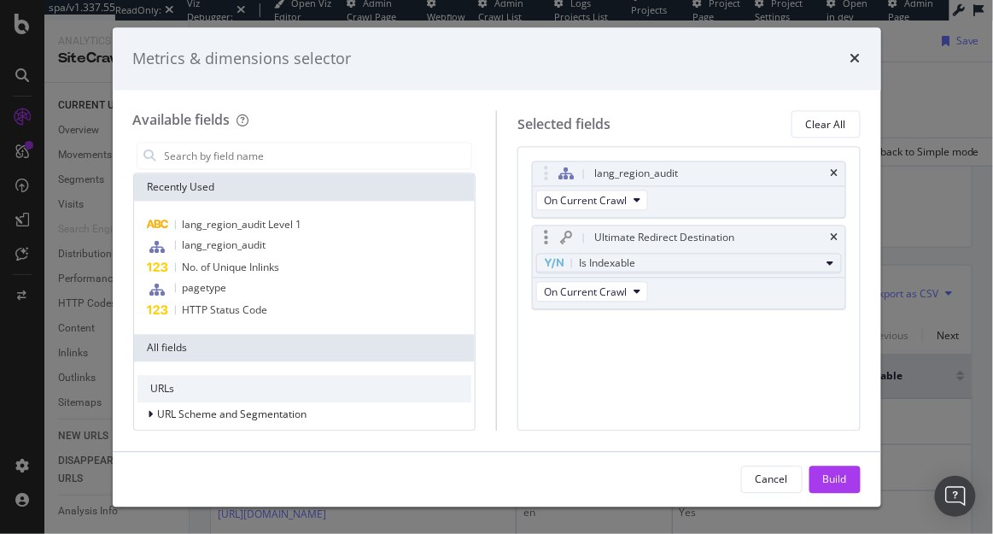
click at [799, 260] on div "Is Indexable" at bounding box center [682, 264] width 277 height 20
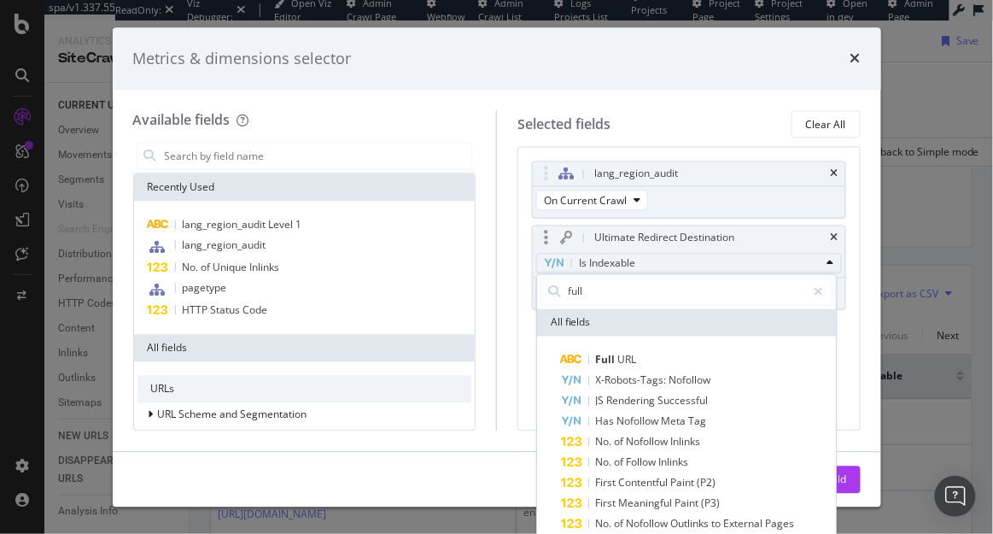
type input "full"
click at [691, 348] on div "Full URL X-Robots-Tags: Nofollow JS Rendering Successful Has Nofollow Meta Tag …" at bounding box center [686, 463] width 299 height 256
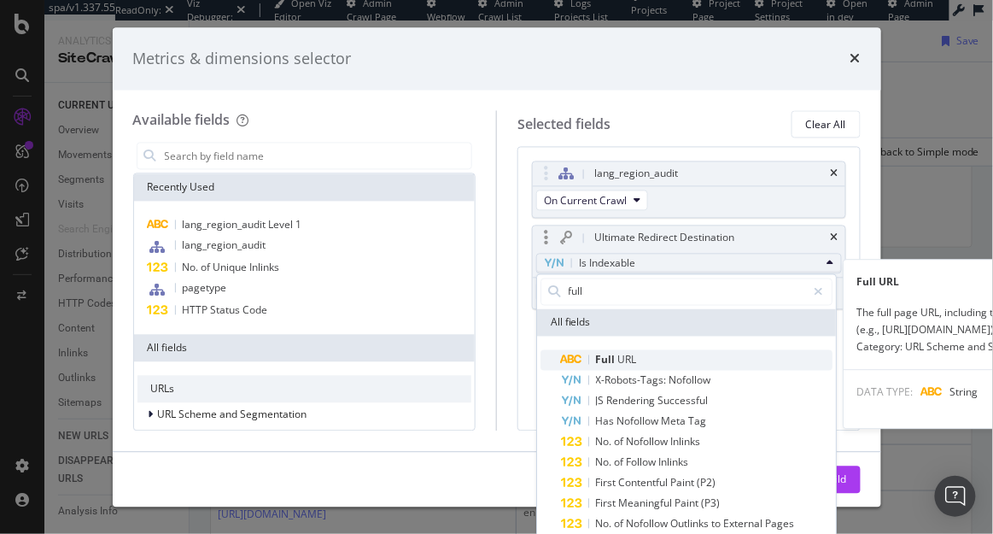
click at [688, 352] on span "Full URL" at bounding box center [696, 359] width 271 height 20
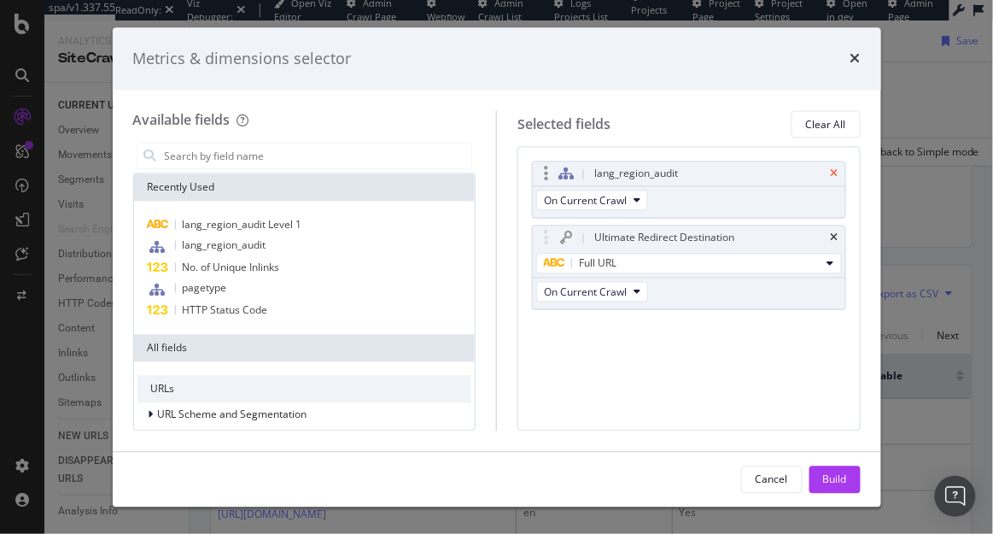
click at [831, 170] on icon "times" at bounding box center [835, 174] width 8 height 10
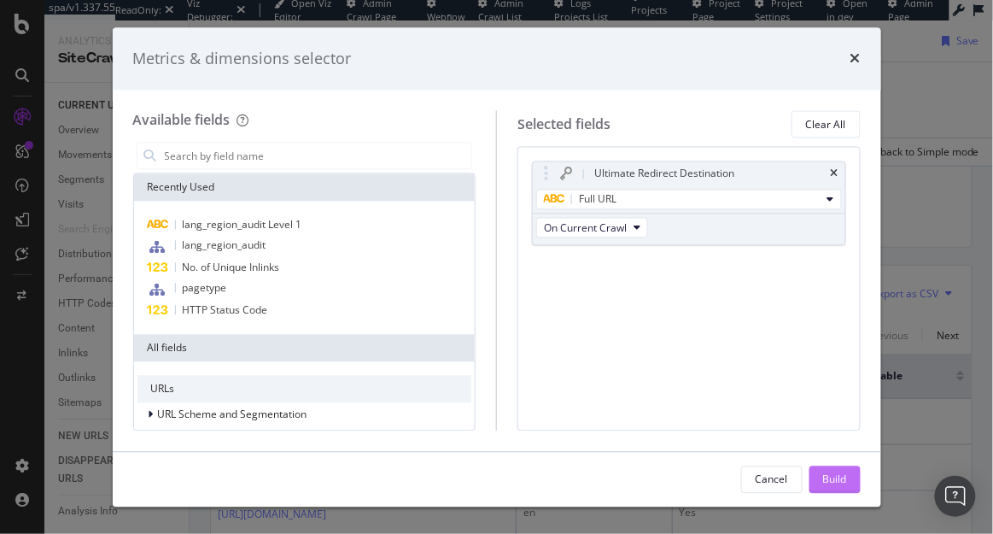
click at [832, 476] on div "Build" at bounding box center [835, 478] width 24 height 15
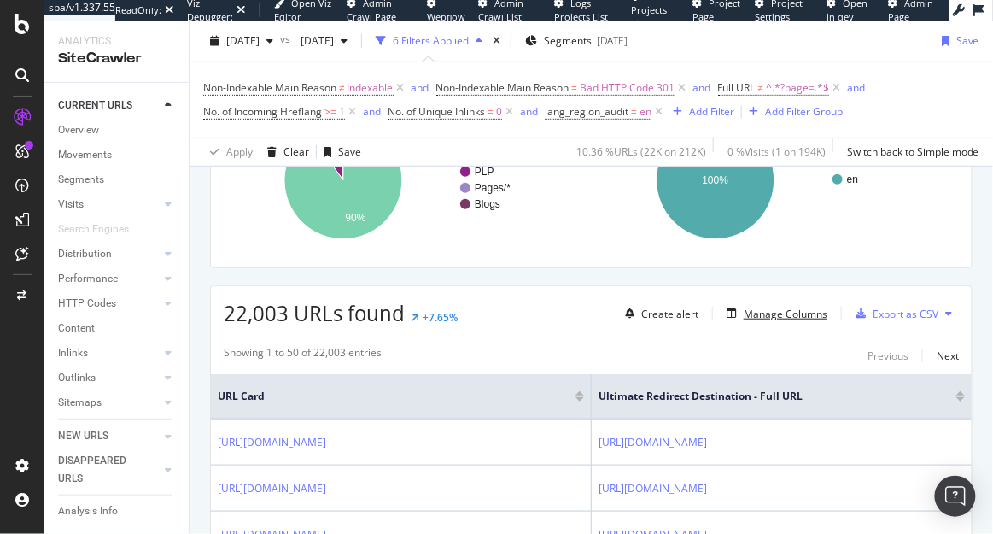
scroll to position [230, 0]
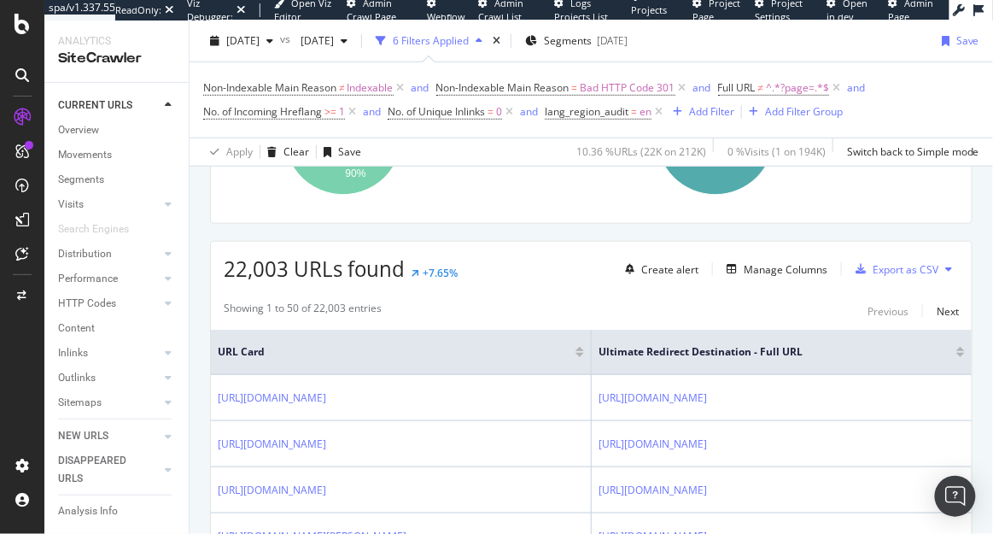
click at [769, 307] on div "Showing 1 to 50 of 22,003 entries Previous Next" at bounding box center [591, 310] width 761 height 20
click at [924, 271] on div "Export as CSV" at bounding box center [905, 269] width 66 height 15
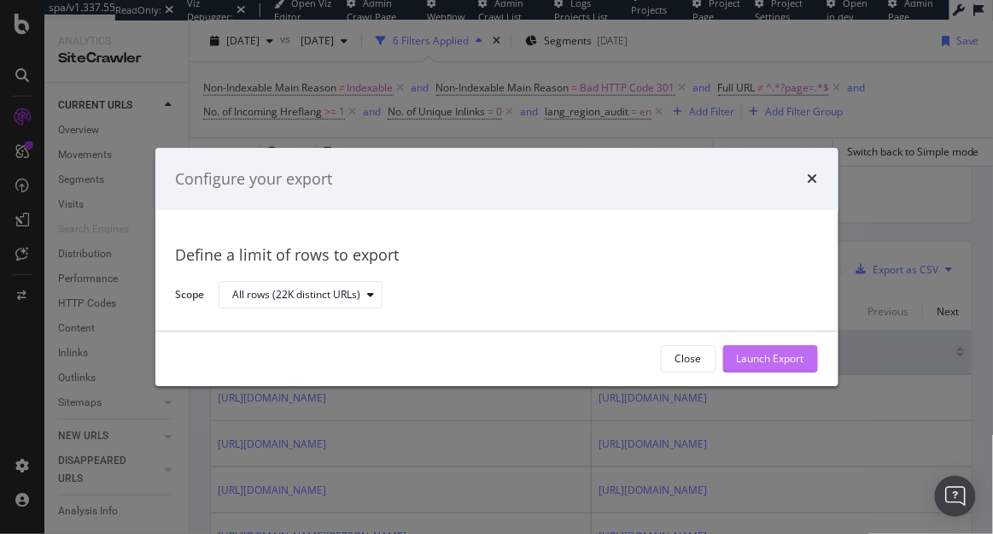
click at [745, 362] on div "Launch Export" at bounding box center [770, 359] width 67 height 15
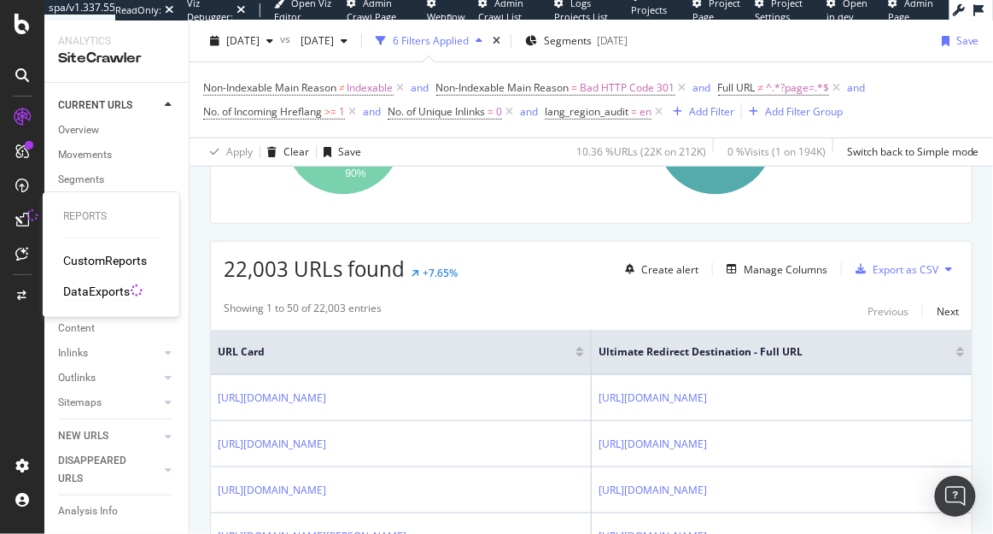
click at [105, 289] on div "DataExports" at bounding box center [96, 291] width 67 height 17
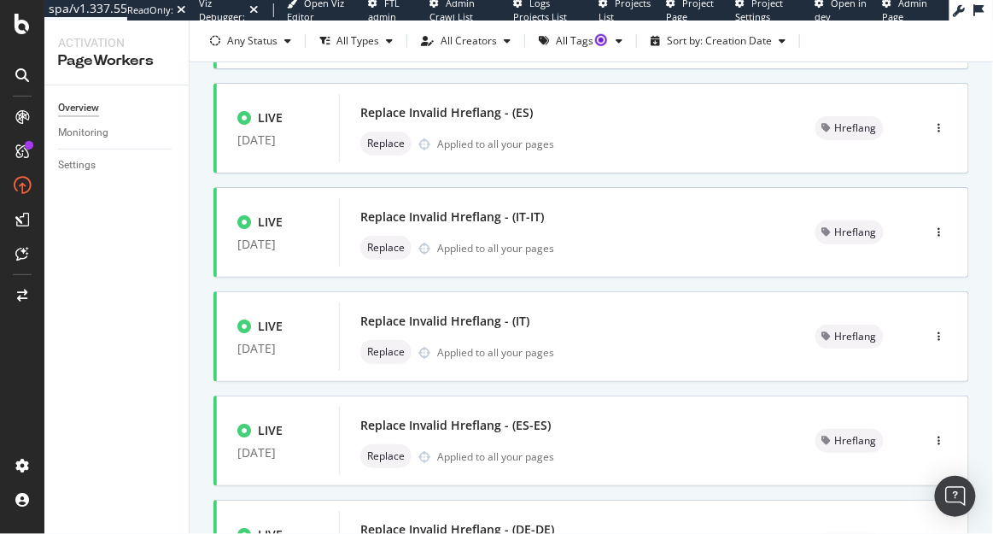
scroll to position [401, 0]
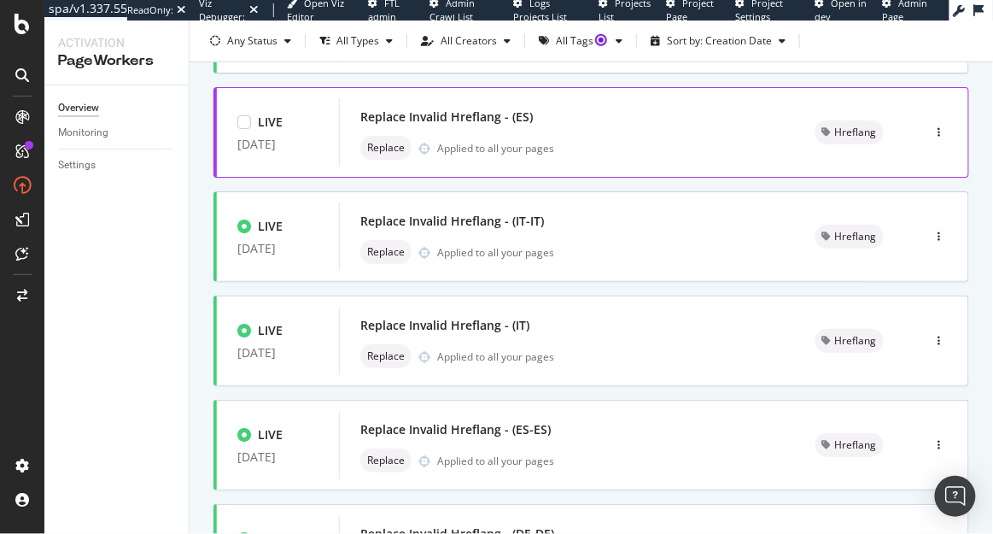
click at [516, 141] on div "Applied to all your pages" at bounding box center [495, 148] width 117 height 15
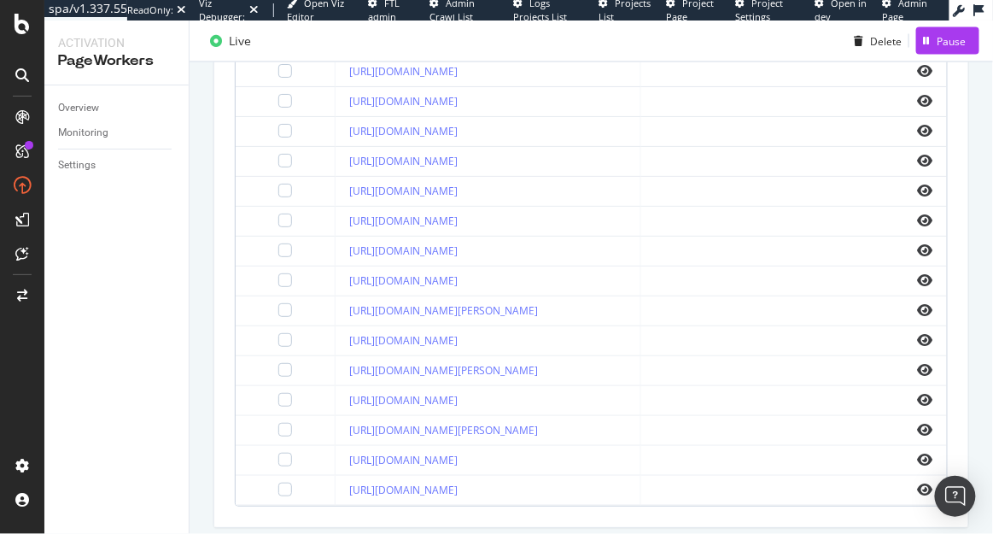
scroll to position [632, 0]
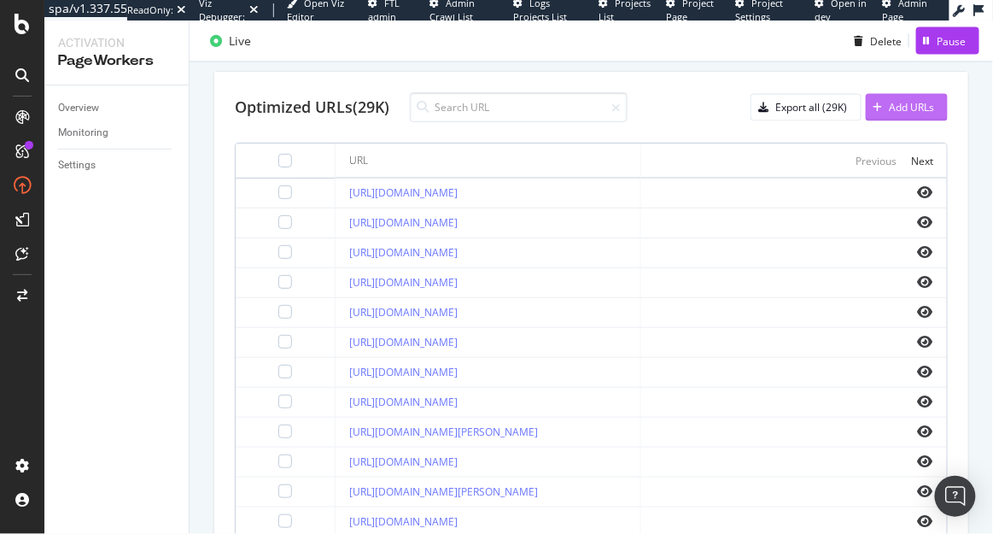
click at [906, 109] on div "Add URLs" at bounding box center [911, 107] width 45 height 15
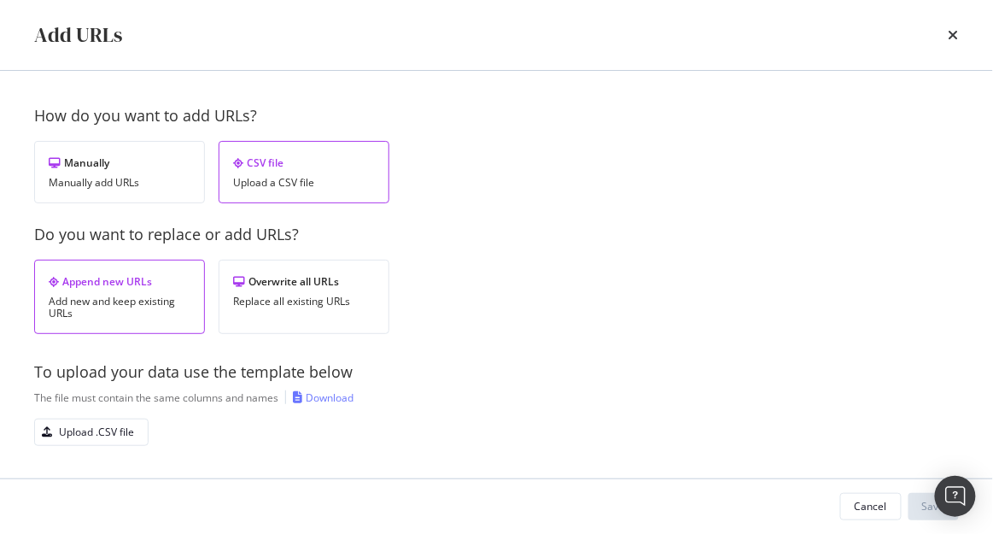
click at [330, 396] on div "Download" at bounding box center [330, 397] width 48 height 15
click at [955, 30] on icon "times" at bounding box center [953, 35] width 10 height 14
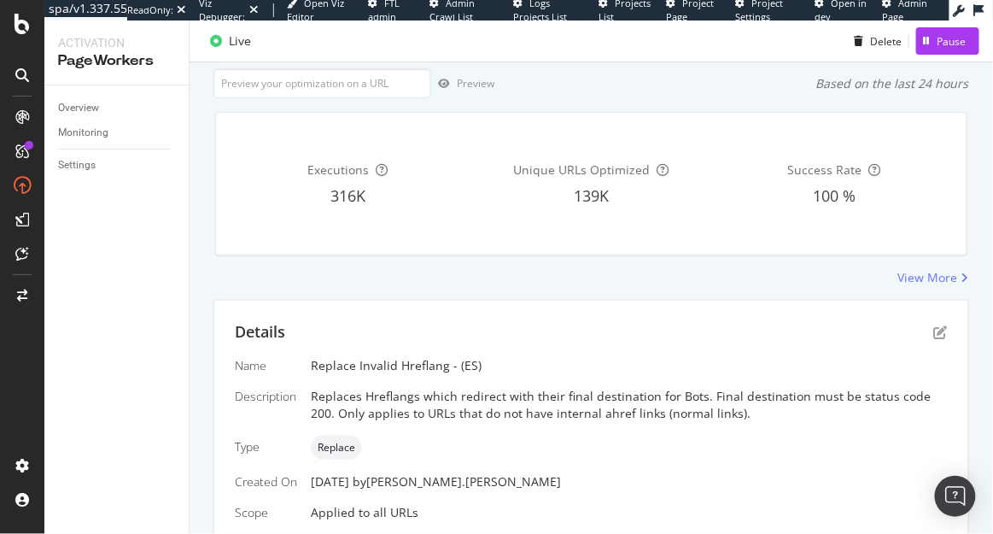
scroll to position [89, 0]
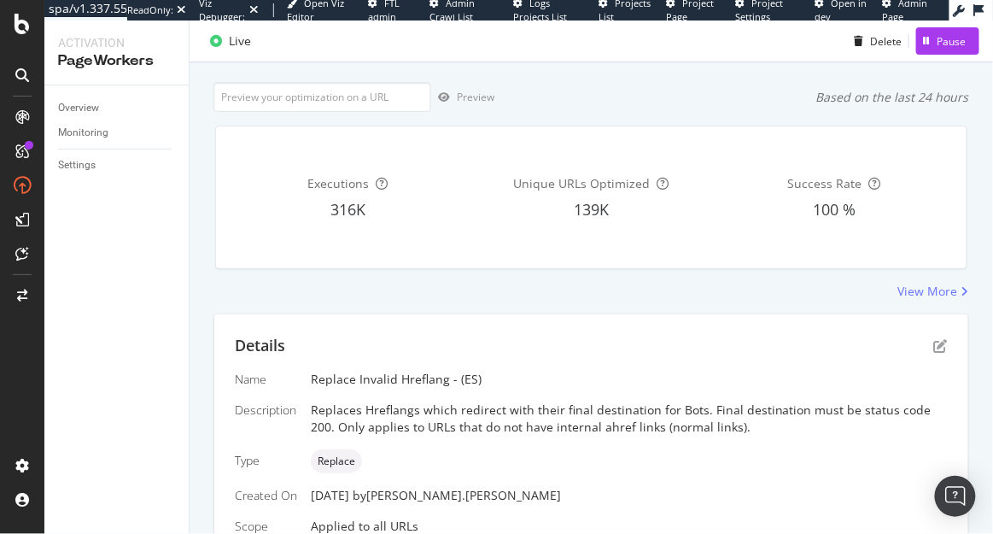
click at [557, 99] on div "Preview Based on the last 24 hours" at bounding box center [590, 97] width 755 height 30
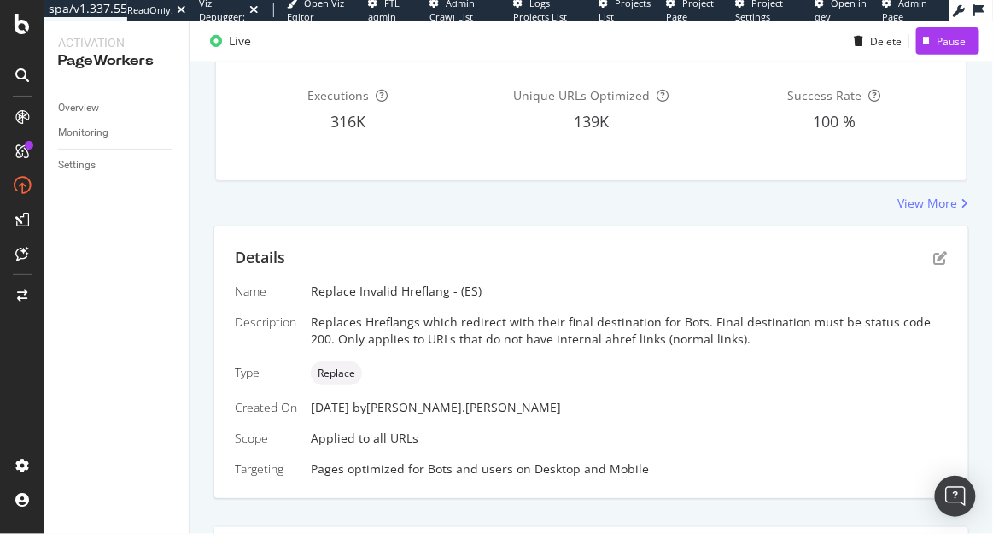
scroll to position [0, 0]
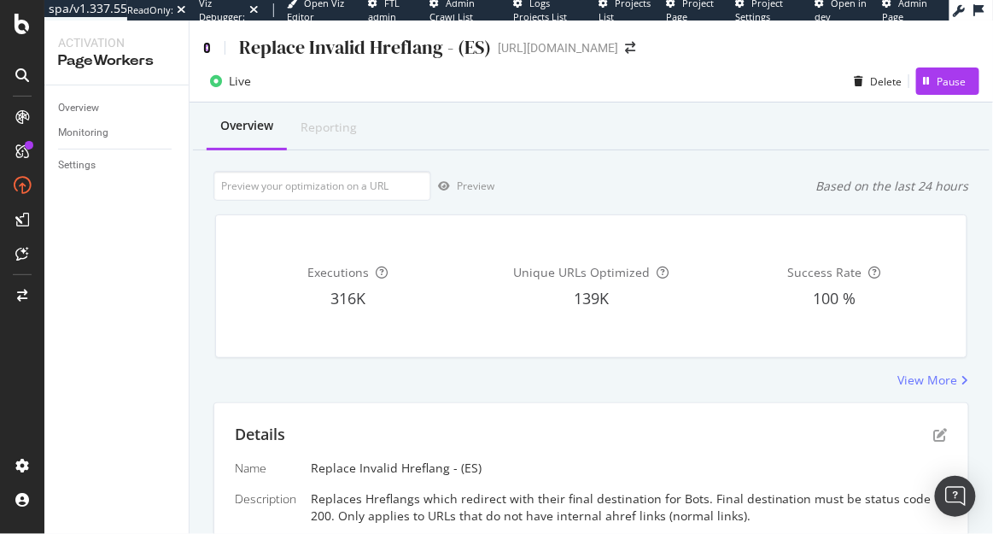
click at [206, 44] on icon at bounding box center [207, 48] width 8 height 12
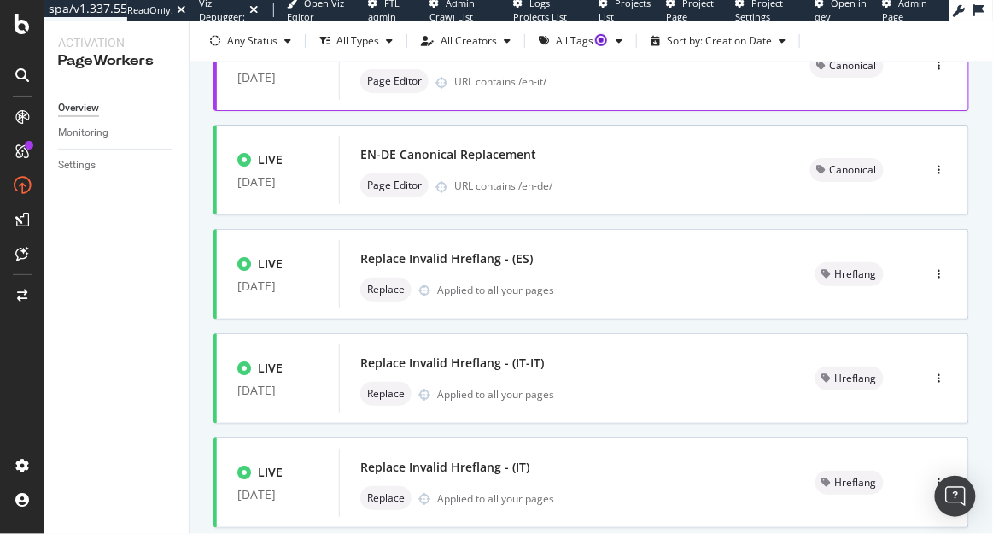
scroll to position [299, 0]
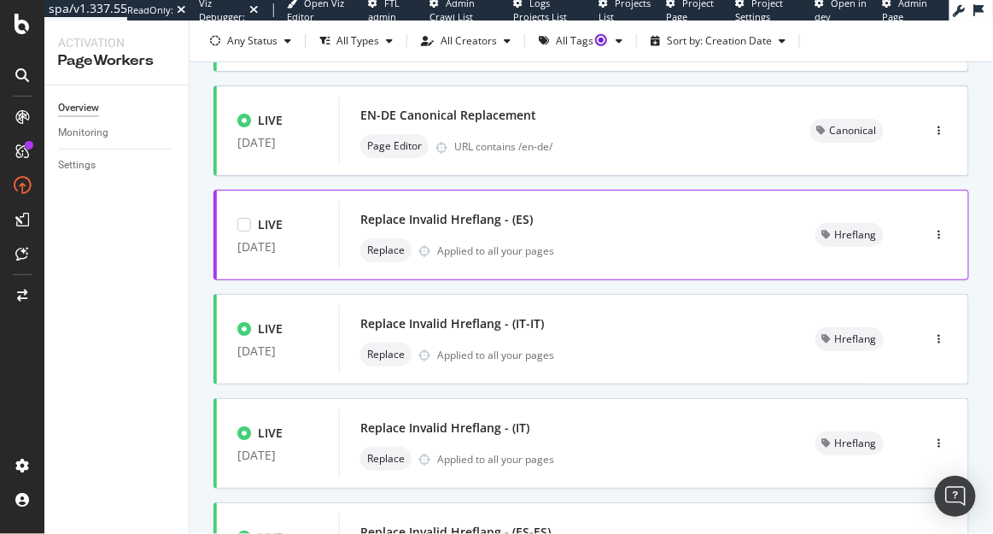
click at [546, 222] on div "Replace Invalid Hreflang - (ES)" at bounding box center [567, 219] width 414 height 24
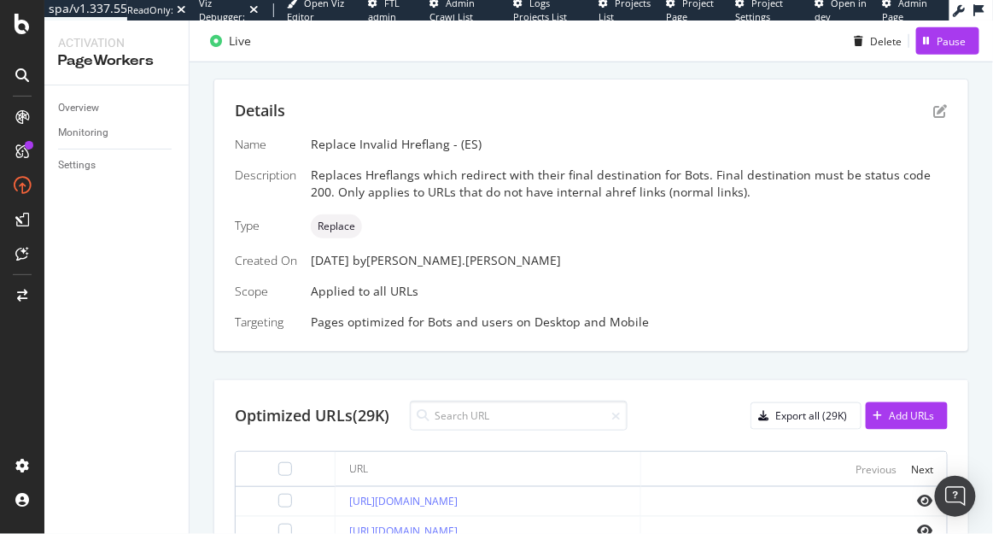
scroll to position [288, 0]
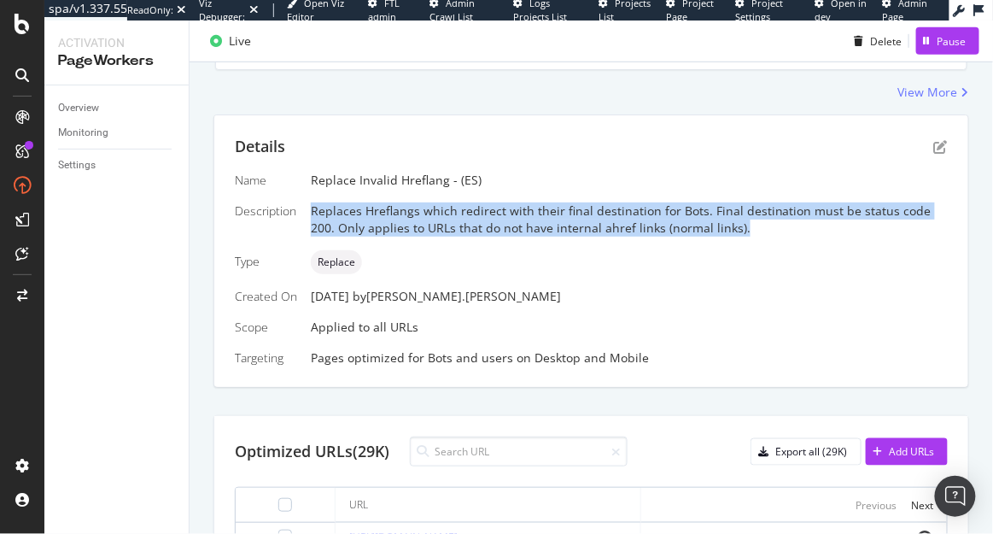
drag, startPoint x: 309, startPoint y: 209, endPoint x: 750, endPoint y: 235, distance: 442.1
click at [753, 236] on div "Name Replace Invalid Hreflang - (ES) Description Replaces Hreflangs which redir…" at bounding box center [591, 269] width 713 height 195
copy div "Replaces Hreflangs which redirect with their final destination for Bots. Final …"
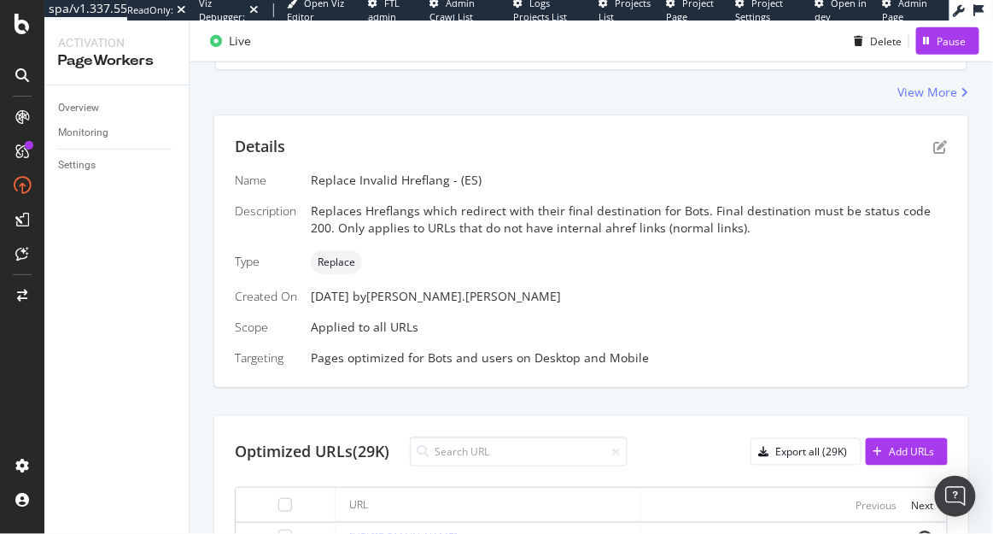
click at [644, 155] on div "Details" at bounding box center [591, 147] width 713 height 22
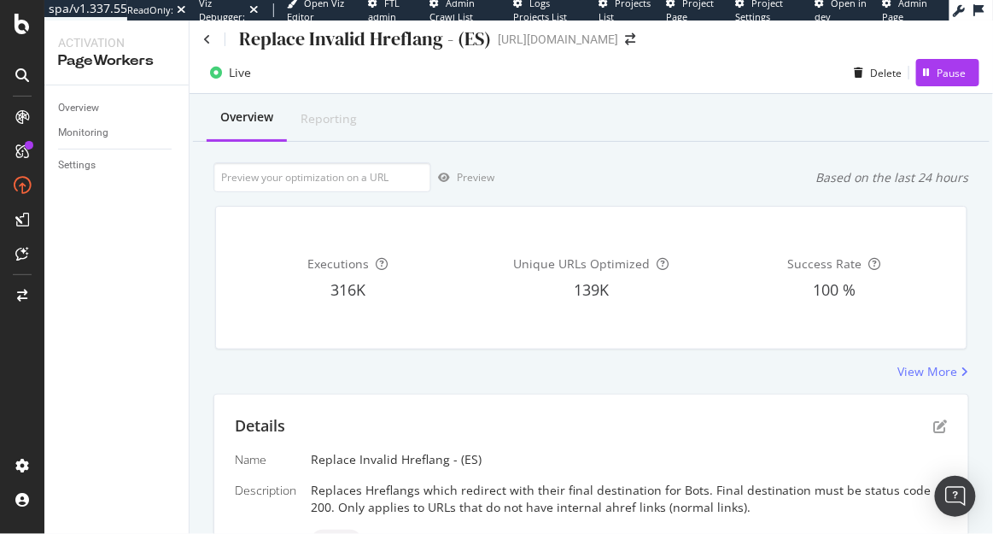
scroll to position [0, 0]
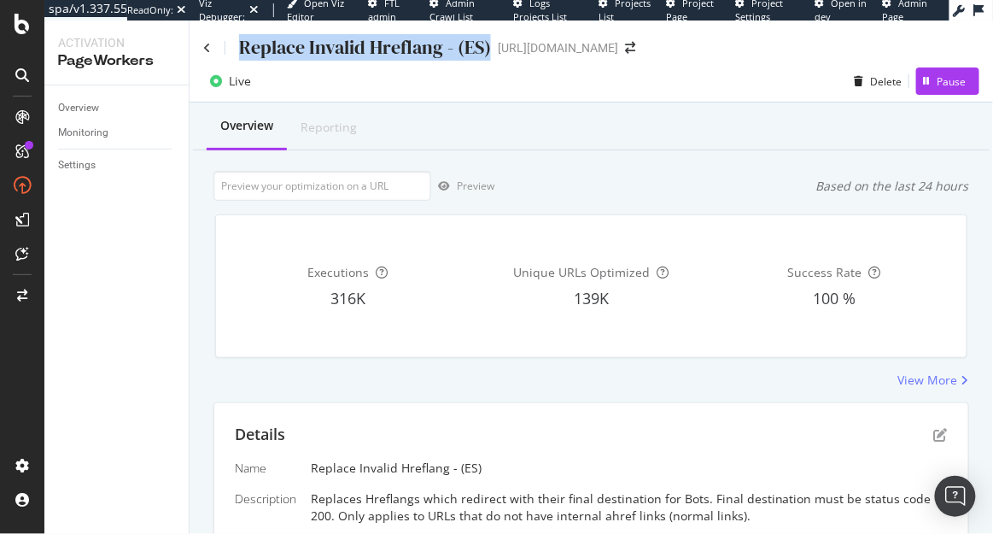
drag, startPoint x: 490, startPoint y: 47, endPoint x: 238, endPoint y: 41, distance: 251.9
click at [238, 41] on div "Replace Invalid Hreflang - (ES) [URL][DOMAIN_NAME]" at bounding box center [427, 47] width 449 height 26
copy div "Replace Invalid Hreflang - (ES)"
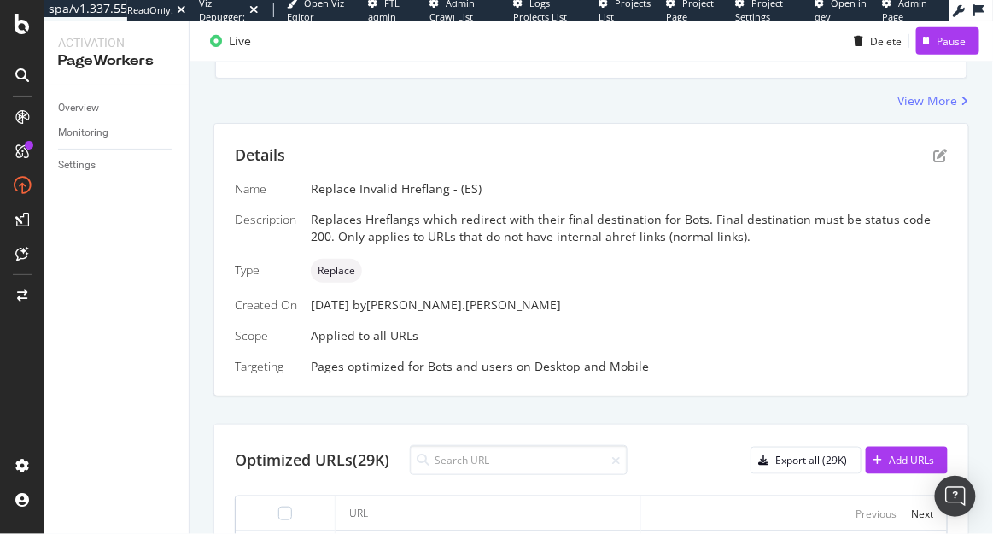
scroll to position [224, 0]
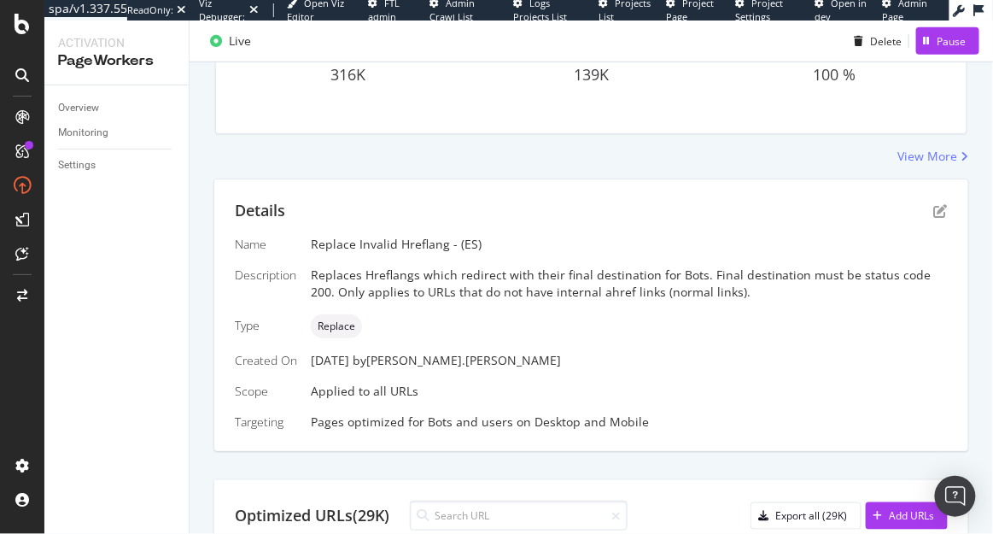
click at [472, 208] on div "Details" at bounding box center [591, 211] width 713 height 22
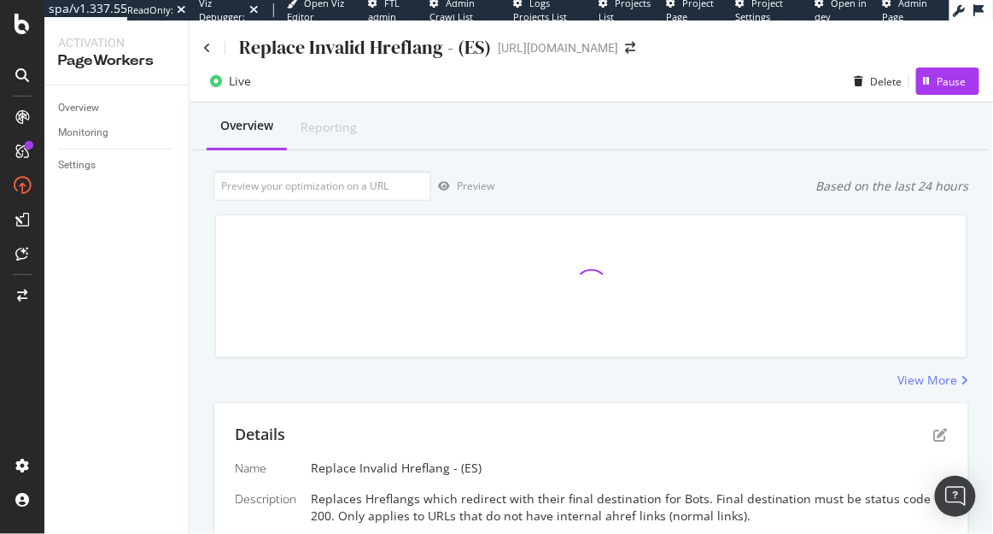
scroll to position [461, 0]
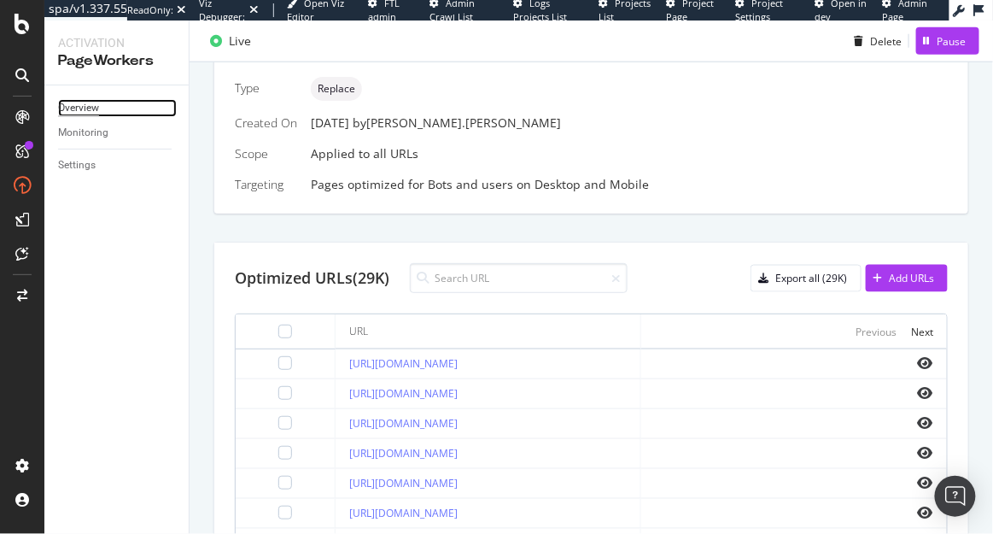
click at [67, 106] on div "Overview" at bounding box center [78, 108] width 41 height 18
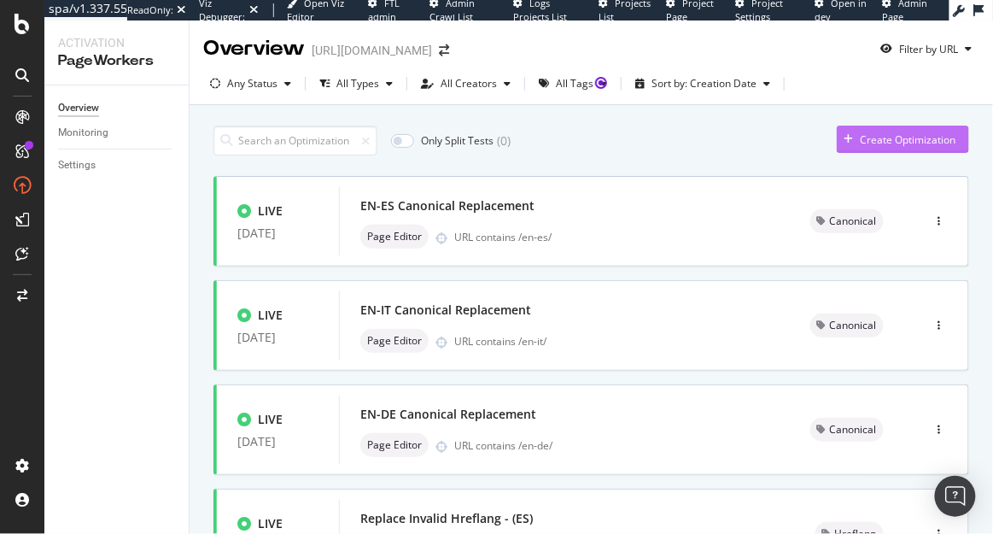
click at [913, 142] on div "Create Optimization" at bounding box center [908, 139] width 96 height 15
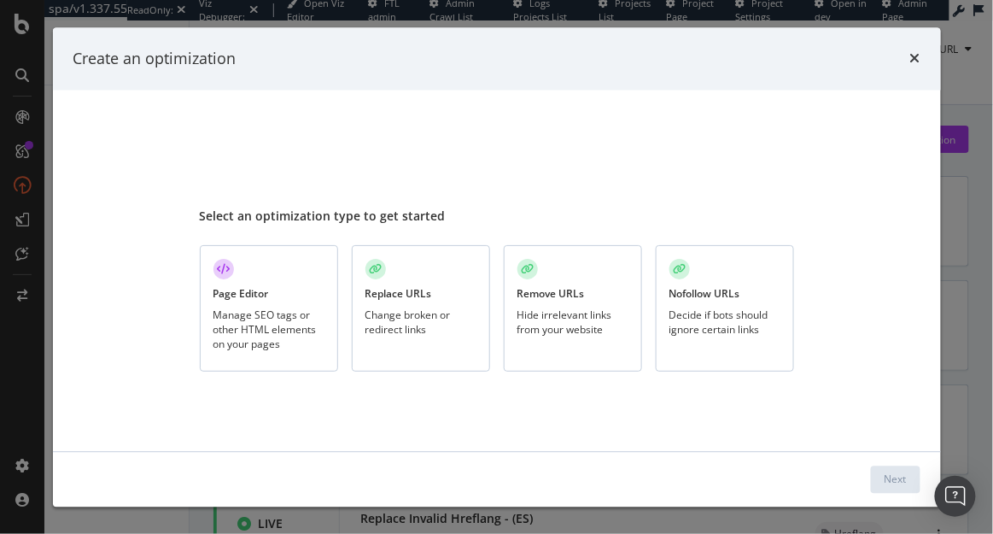
click at [400, 288] on div "Replace URLs" at bounding box center [398, 293] width 67 height 15
click at [882, 482] on button "Next" at bounding box center [896, 478] width 50 height 27
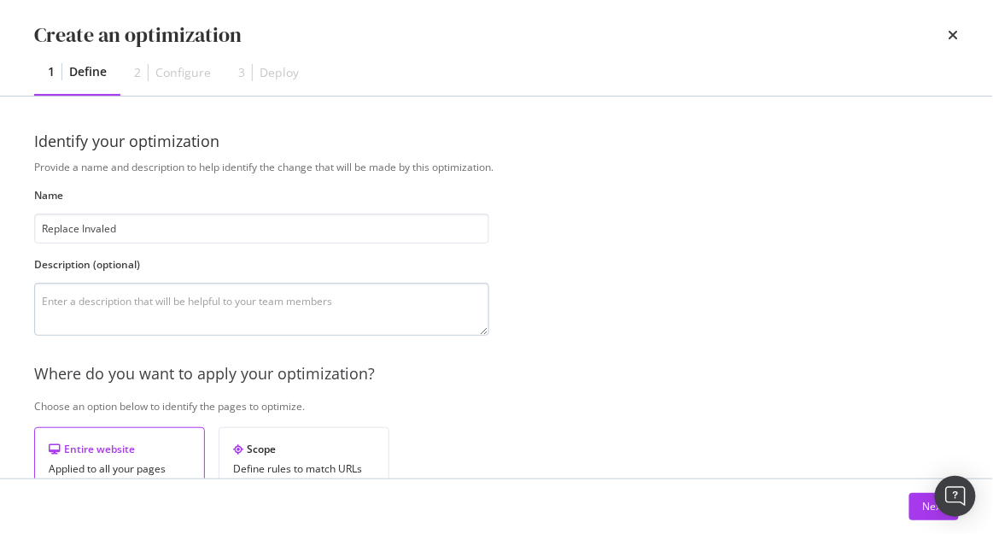
type input "Replace Invaled"
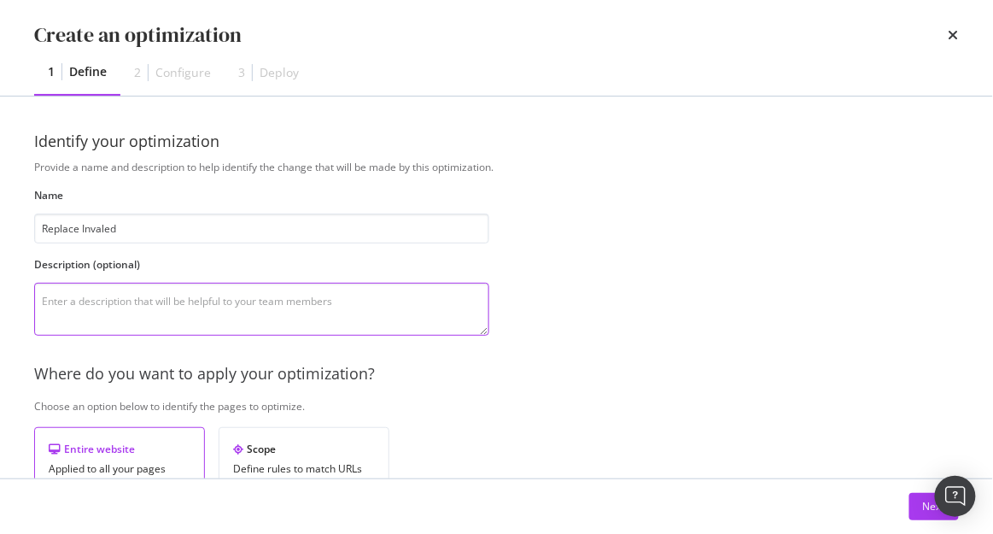
click at [219, 295] on textarea "modal" at bounding box center [261, 309] width 455 height 53
paste textarea "Replaces Hreflangs which redirect with their final destination for Bots. Final …"
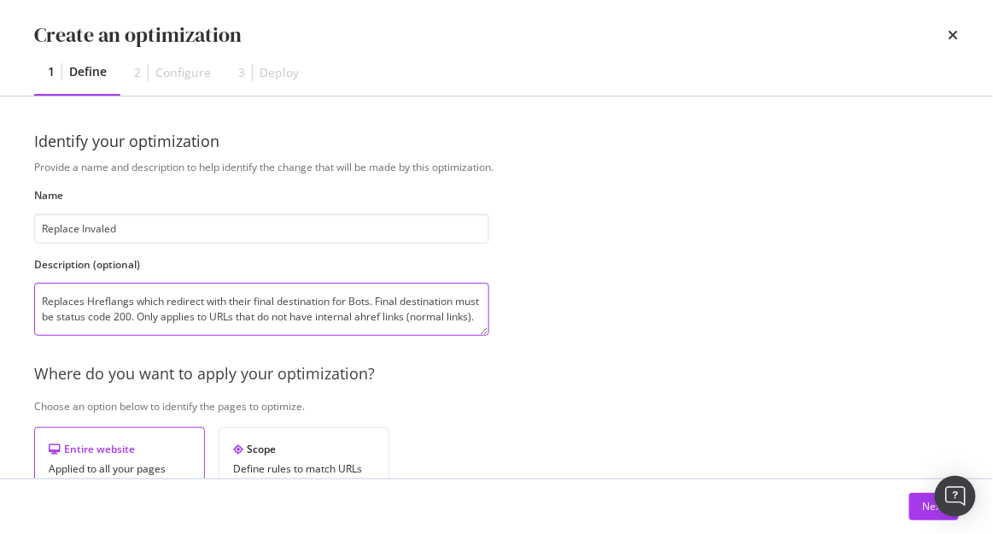
scroll to position [4, 0]
type textarea "Replaces Hreflangs which redirect with their final destination for Bots. Final …"
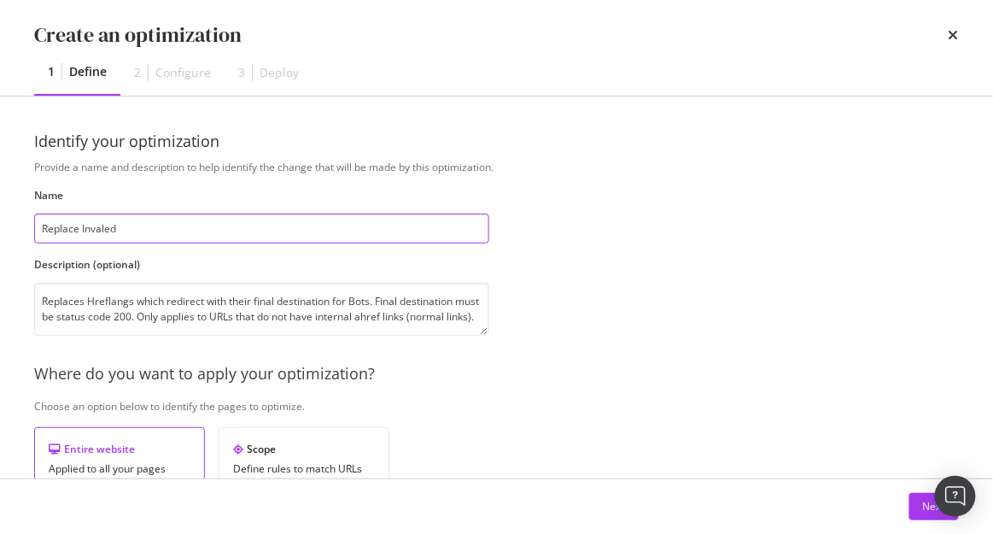
click at [153, 241] on input "Replace Invaled" at bounding box center [261, 228] width 455 height 30
paste input "id Hreflang - (ES)"
click at [172, 230] on input "Replace Invalid Hreflang - (ES)" at bounding box center [261, 228] width 455 height 30
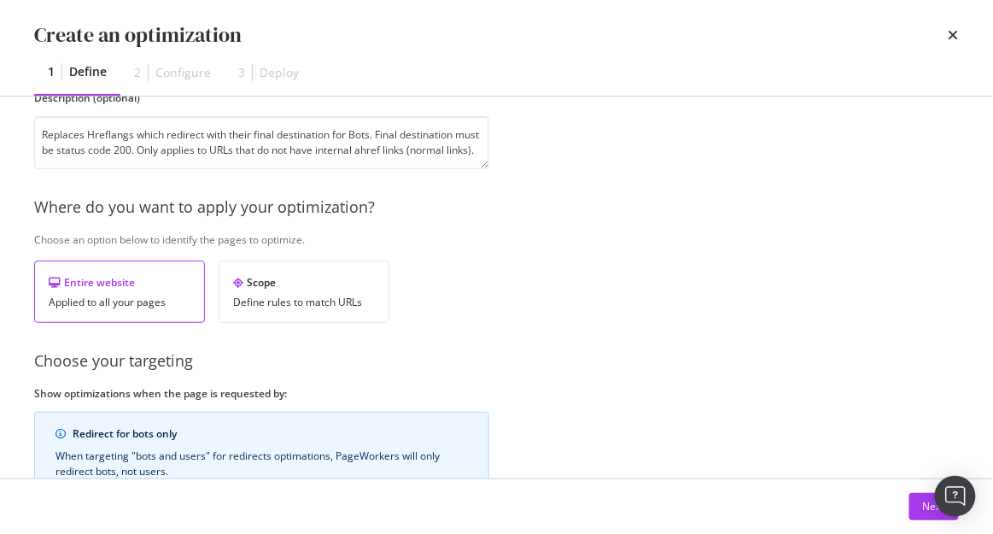
scroll to position [170, 0]
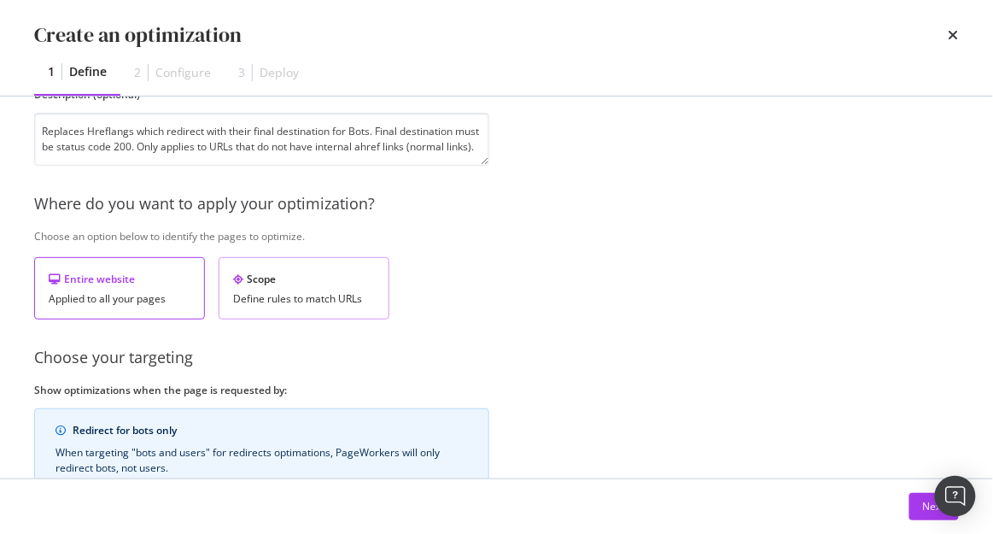
type input "Replace Invalid Hreflang - (EN)"
click at [309, 275] on div "Scope" at bounding box center [304, 278] width 142 height 15
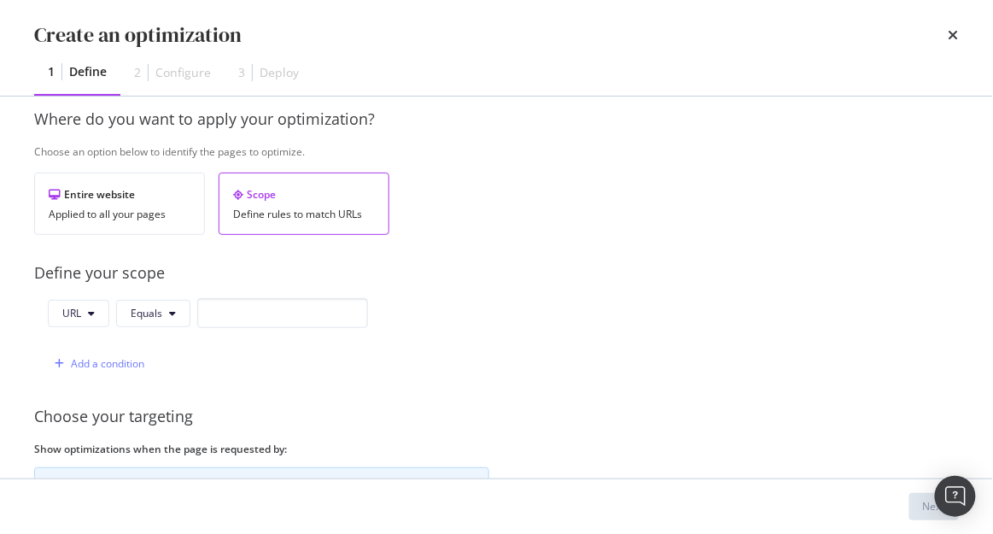
scroll to position [307, 0]
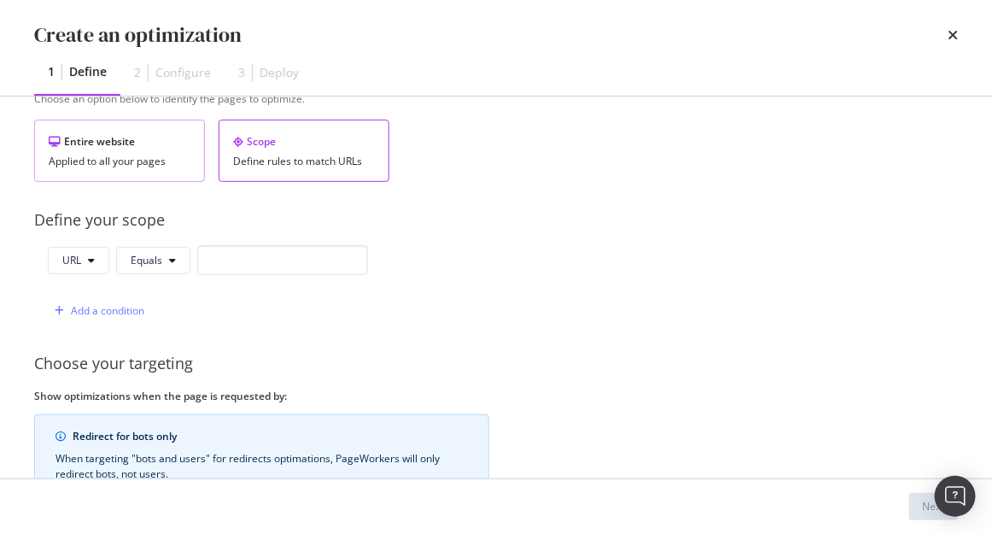
click at [163, 138] on div "Entire website" at bounding box center [120, 141] width 142 height 15
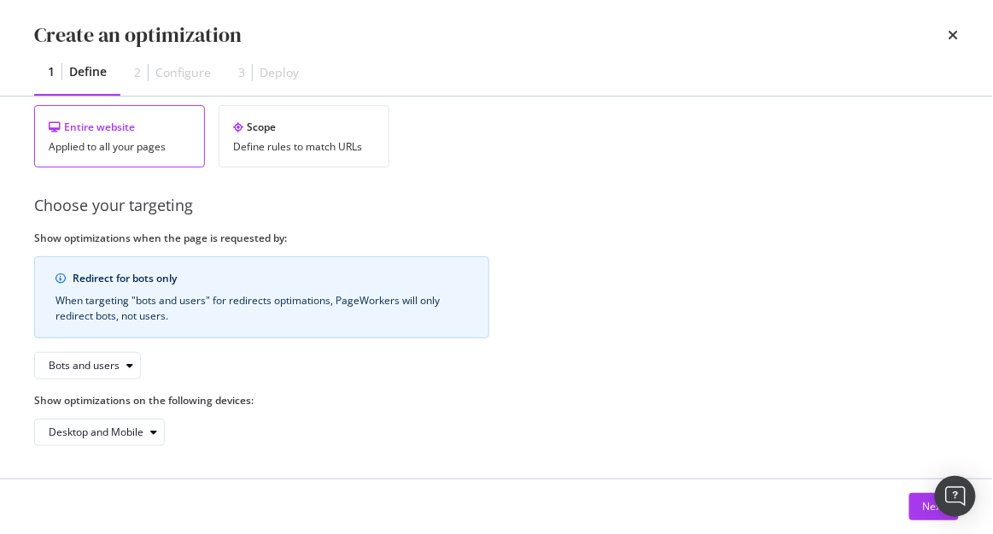
scroll to position [323, 0]
click at [927, 509] on div "Next" at bounding box center [934, 506] width 22 height 15
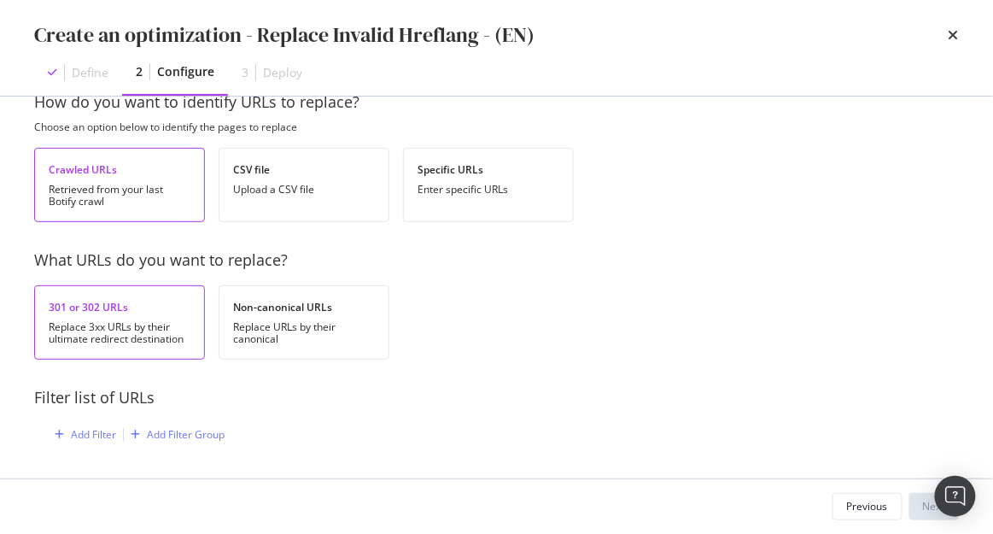
scroll to position [9, 0]
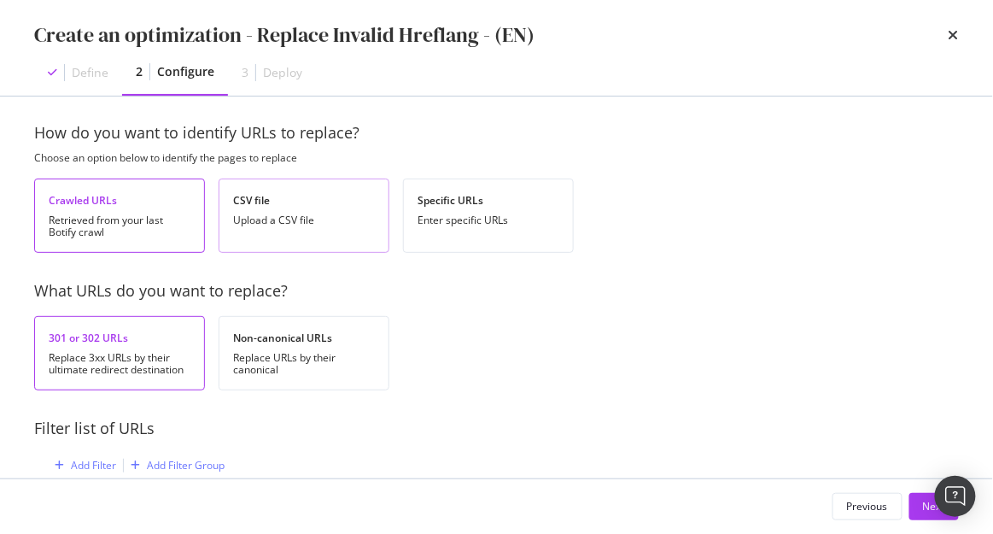
click at [278, 203] on div "CSV file" at bounding box center [304, 200] width 142 height 15
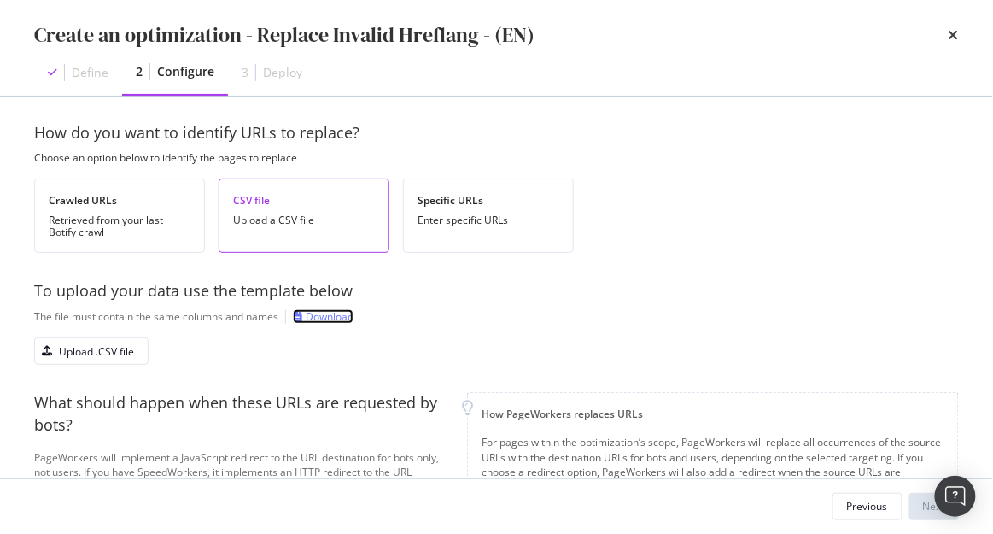
click at [327, 312] on div "Download" at bounding box center [330, 316] width 48 height 15
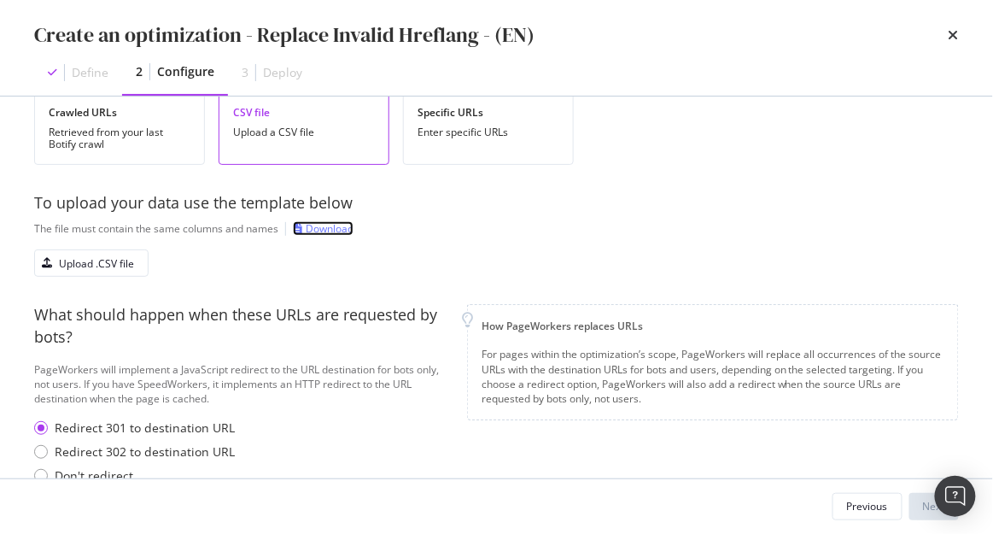
scroll to position [97, 0]
click at [93, 264] on div "Upload .CSV file" at bounding box center [96, 262] width 75 height 15
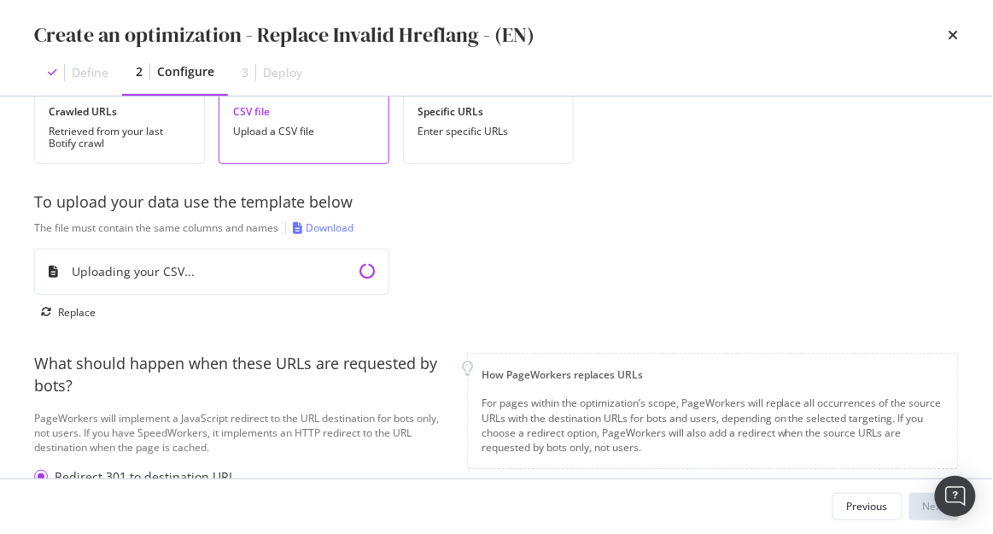
scroll to position [192, 0]
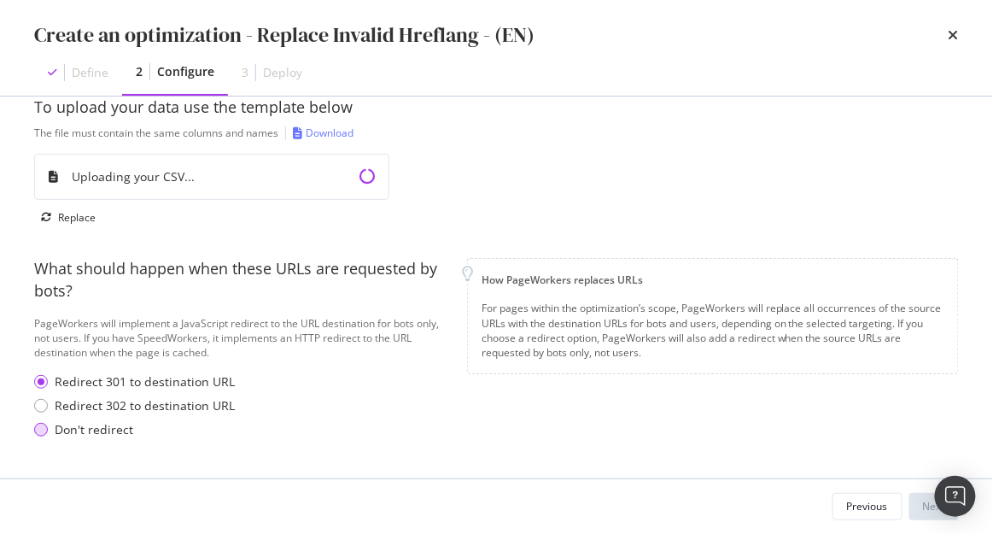
click at [96, 427] on div "Don't redirect" at bounding box center [94, 429] width 79 height 17
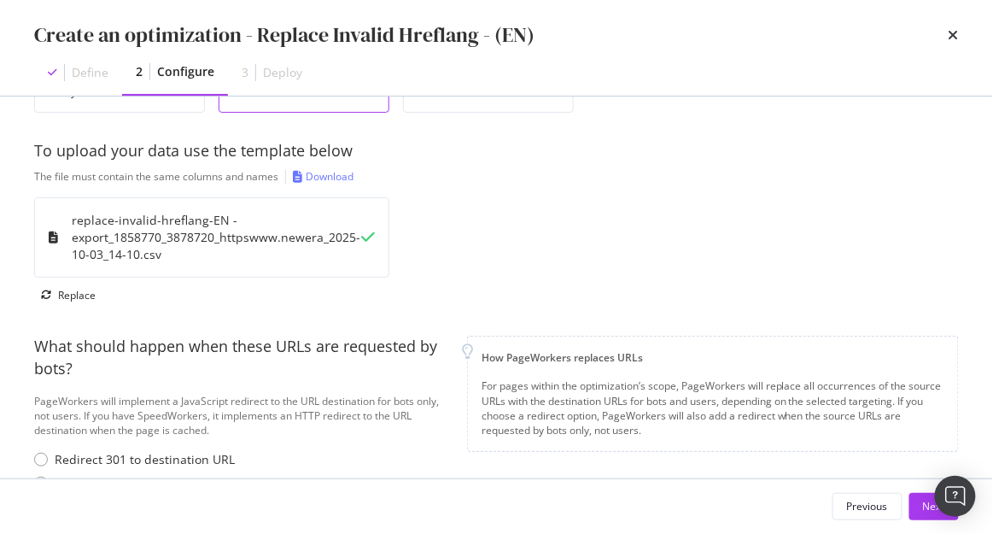
scroll to position [226, 0]
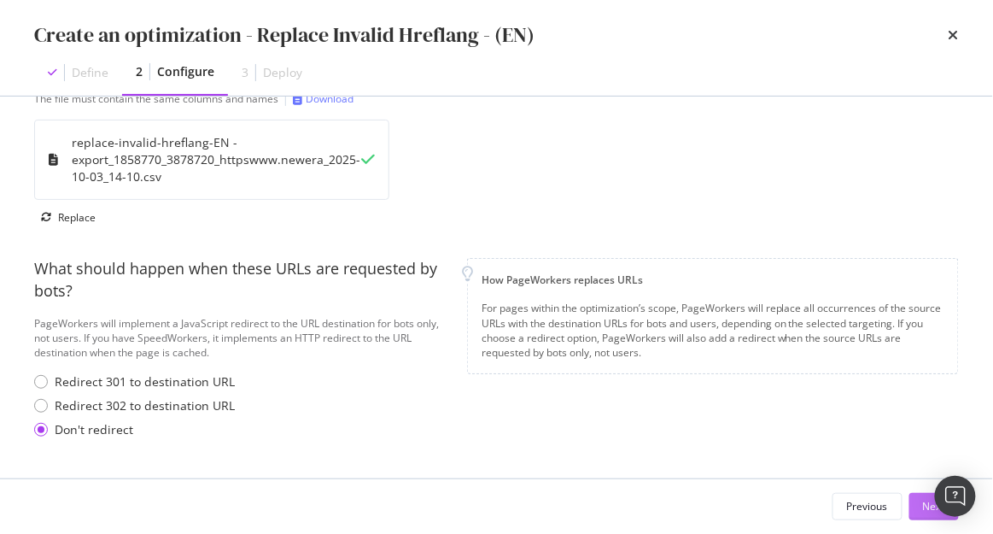
click at [914, 499] on button "Next" at bounding box center [934, 506] width 50 height 27
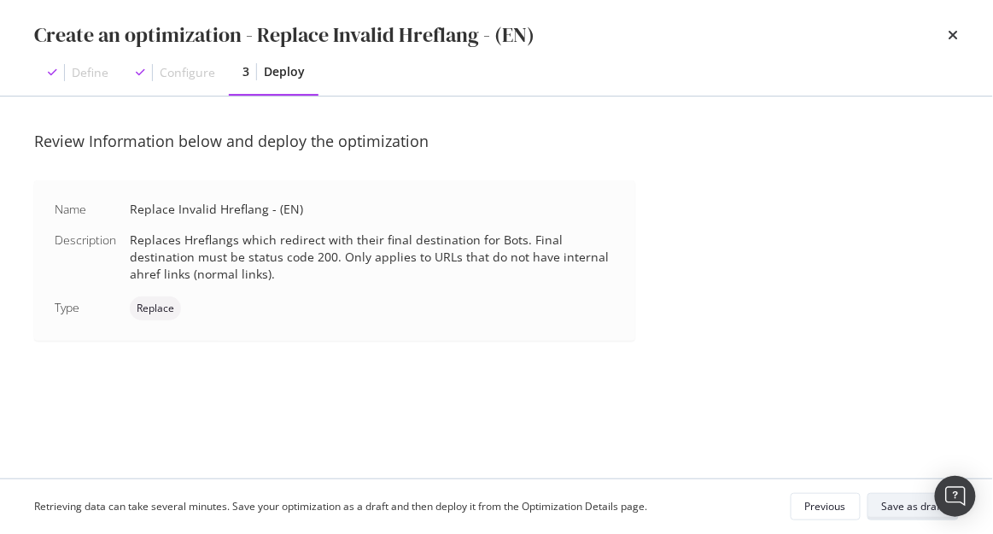
click at [886, 497] on div "Save as draft" at bounding box center [913, 506] width 62 height 24
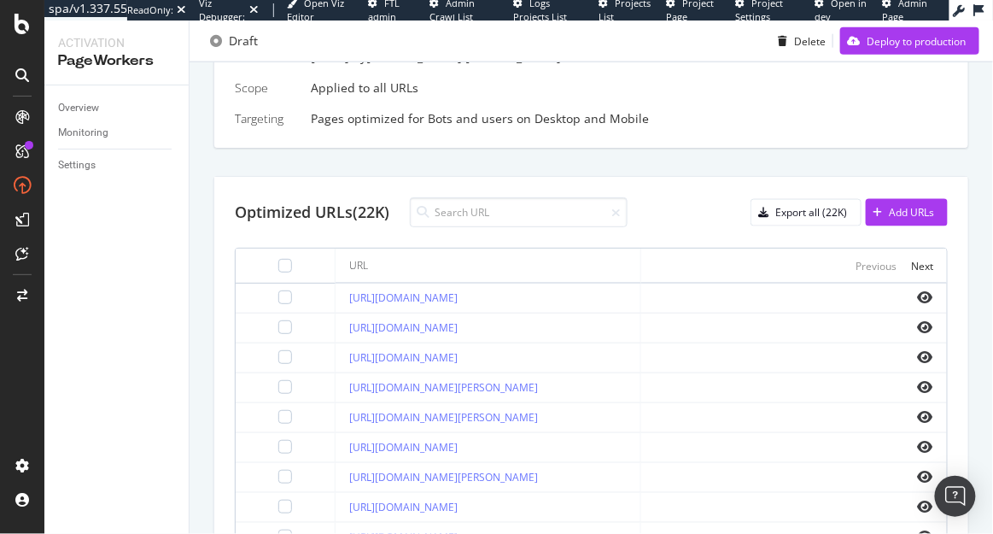
scroll to position [533, 0]
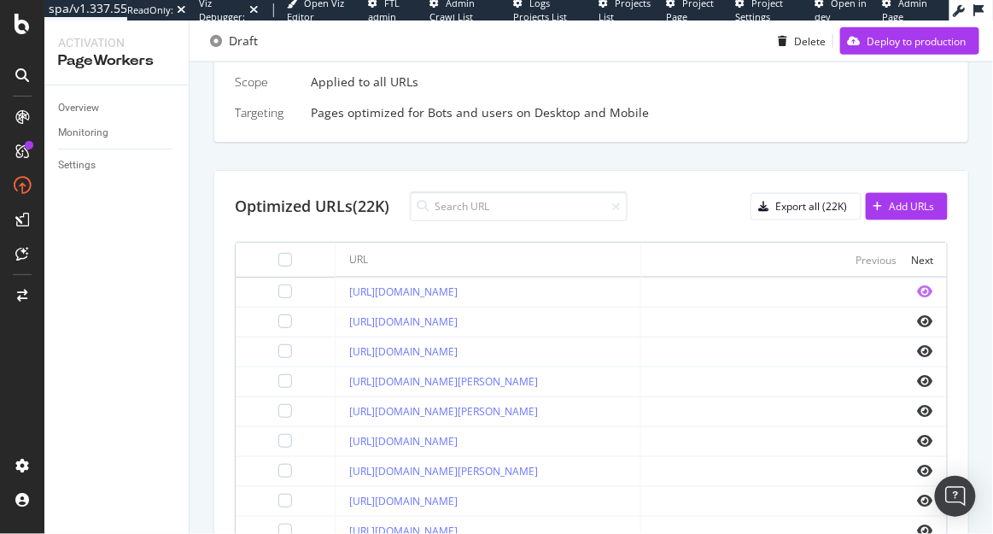
click at [924, 289] on icon "eye" at bounding box center [925, 291] width 15 height 14
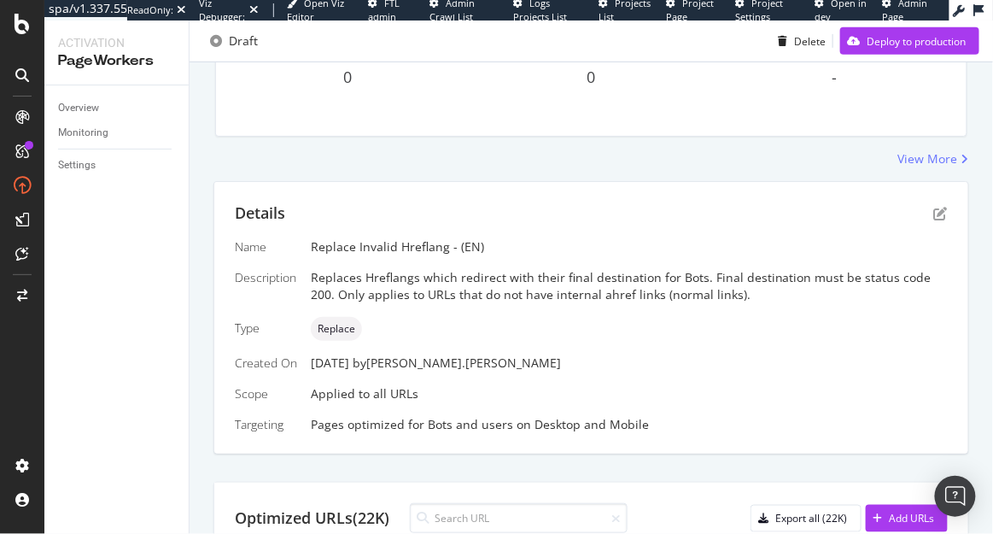
scroll to position [184, 0]
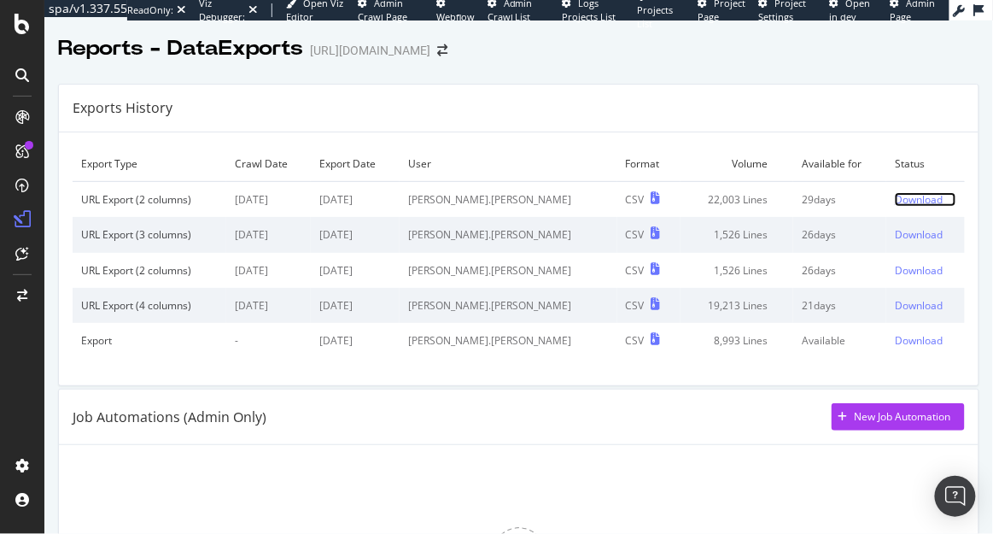
click at [924, 195] on div "Download" at bounding box center [919, 199] width 48 height 15
